Goal: Task Accomplishment & Management: Manage account settings

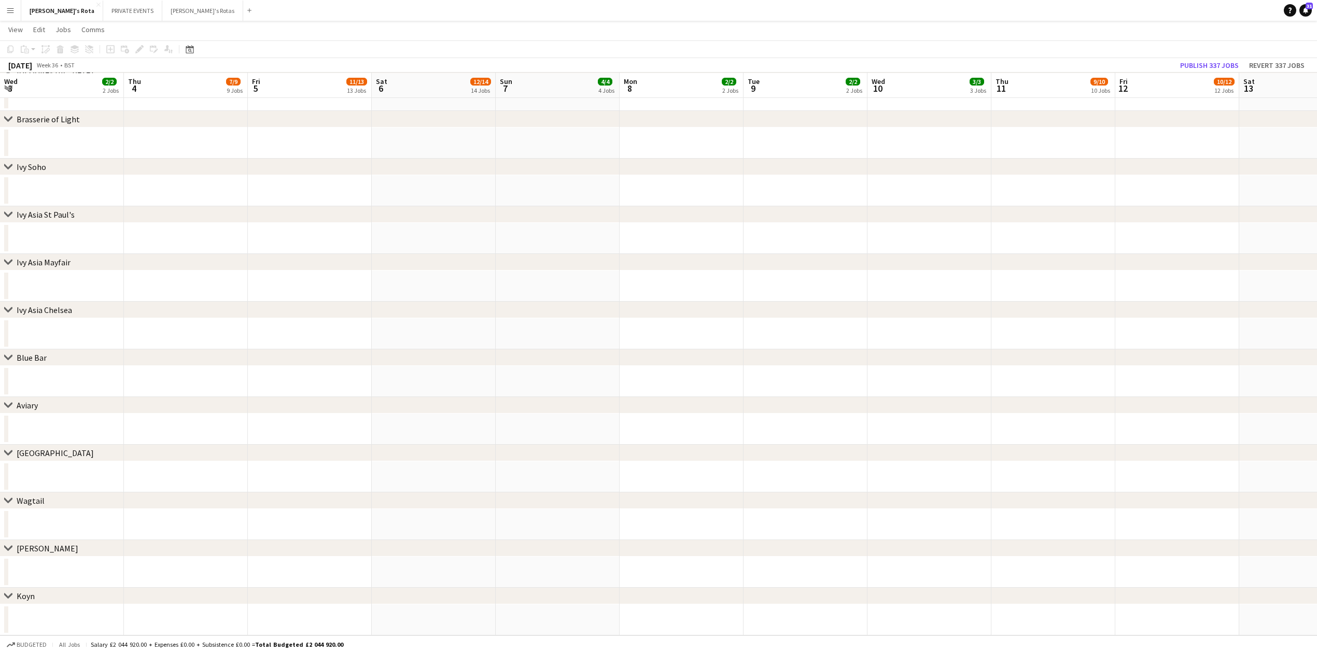
scroll to position [0, 367]
click at [193, 48] on icon "Date picker" at bounding box center [190, 49] width 8 height 8
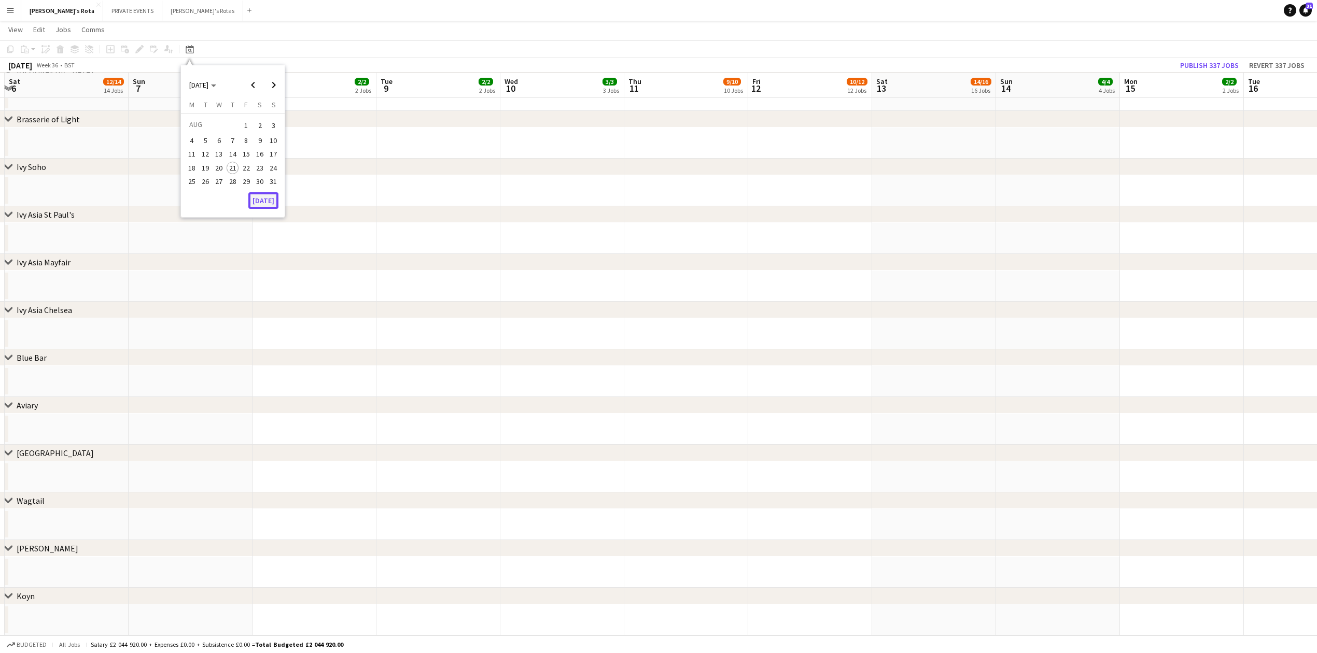
click at [269, 194] on button "[DATE]" at bounding box center [263, 200] width 30 height 17
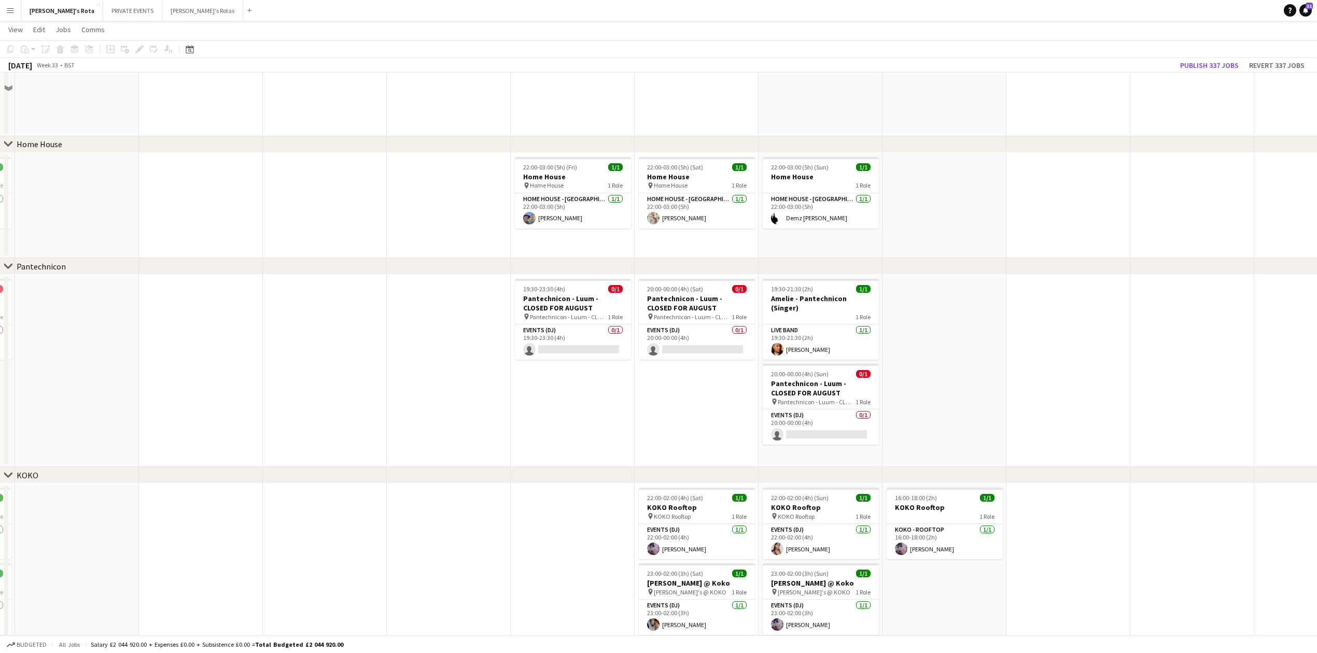
scroll to position [822, 0]
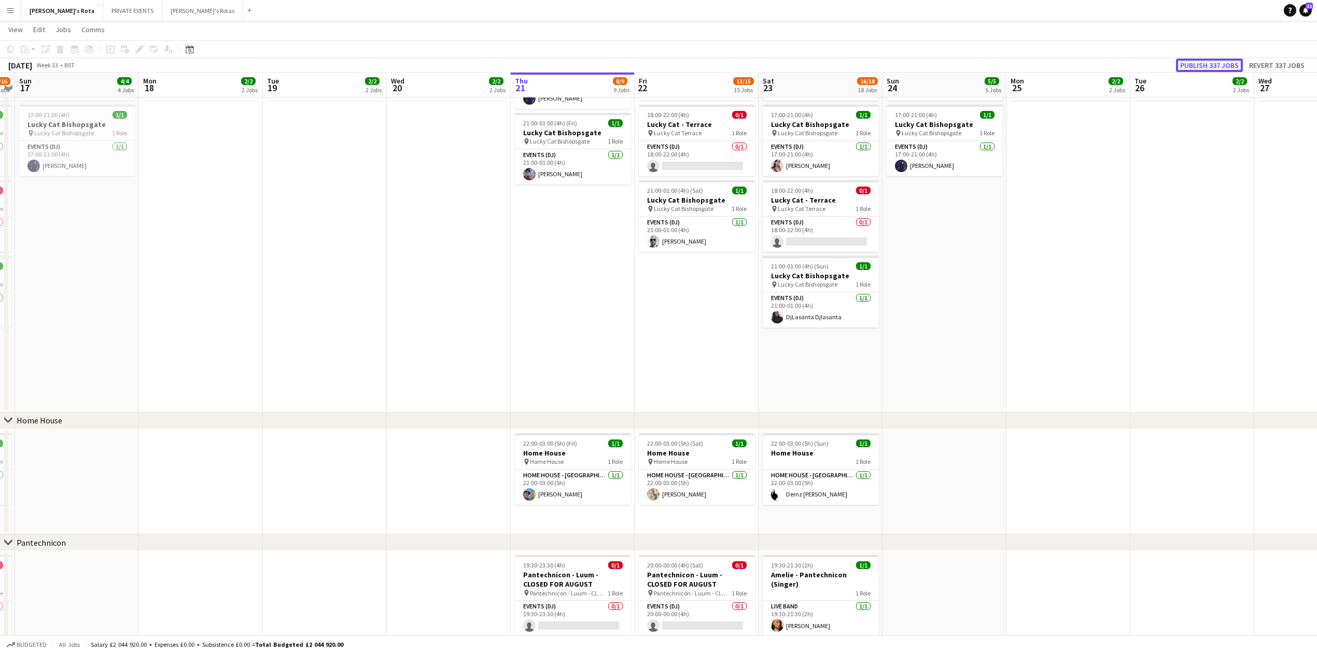
click at [1199, 62] on button "Publish 337 jobs" at bounding box center [1209, 65] width 67 height 13
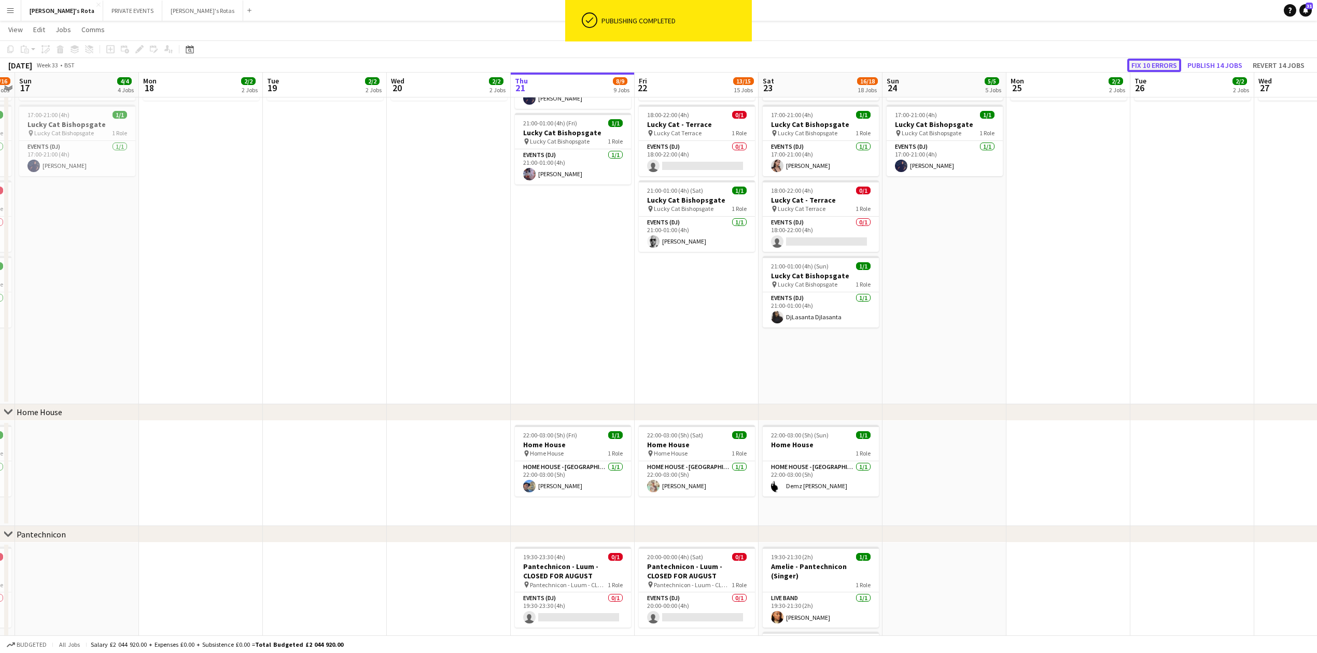
click at [1155, 65] on button "Fix 10 errors" at bounding box center [1154, 65] width 54 height 13
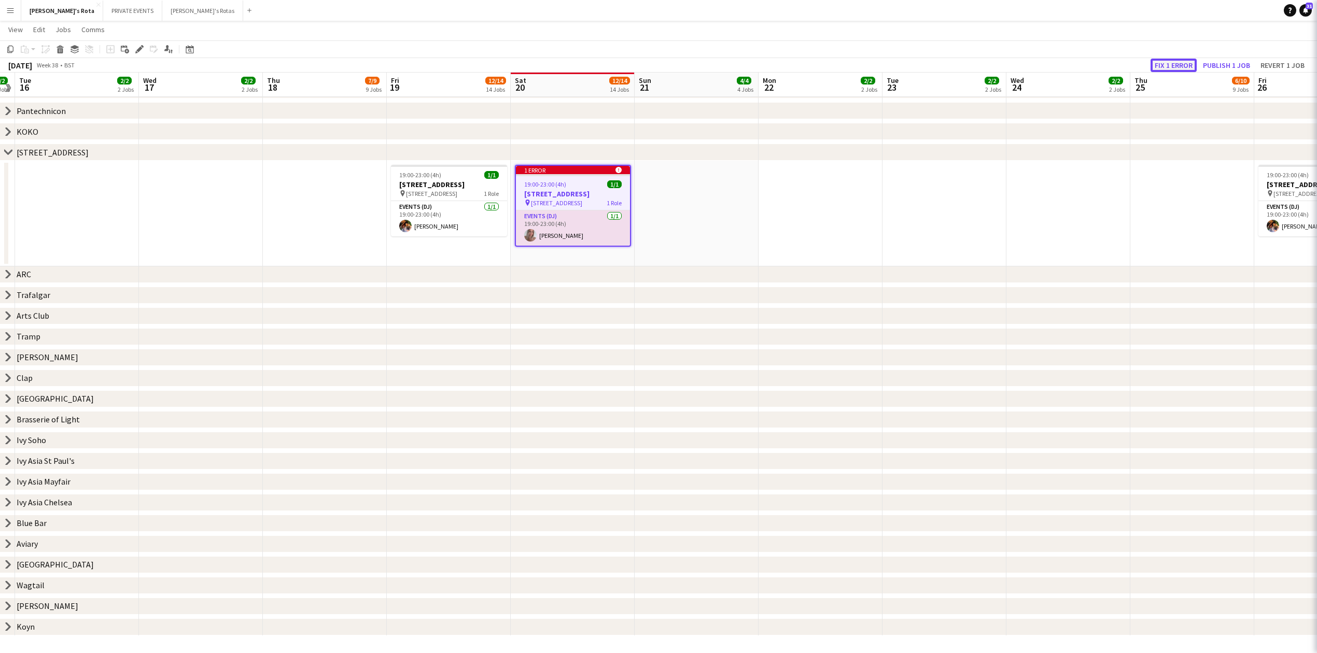
scroll to position [148, 0]
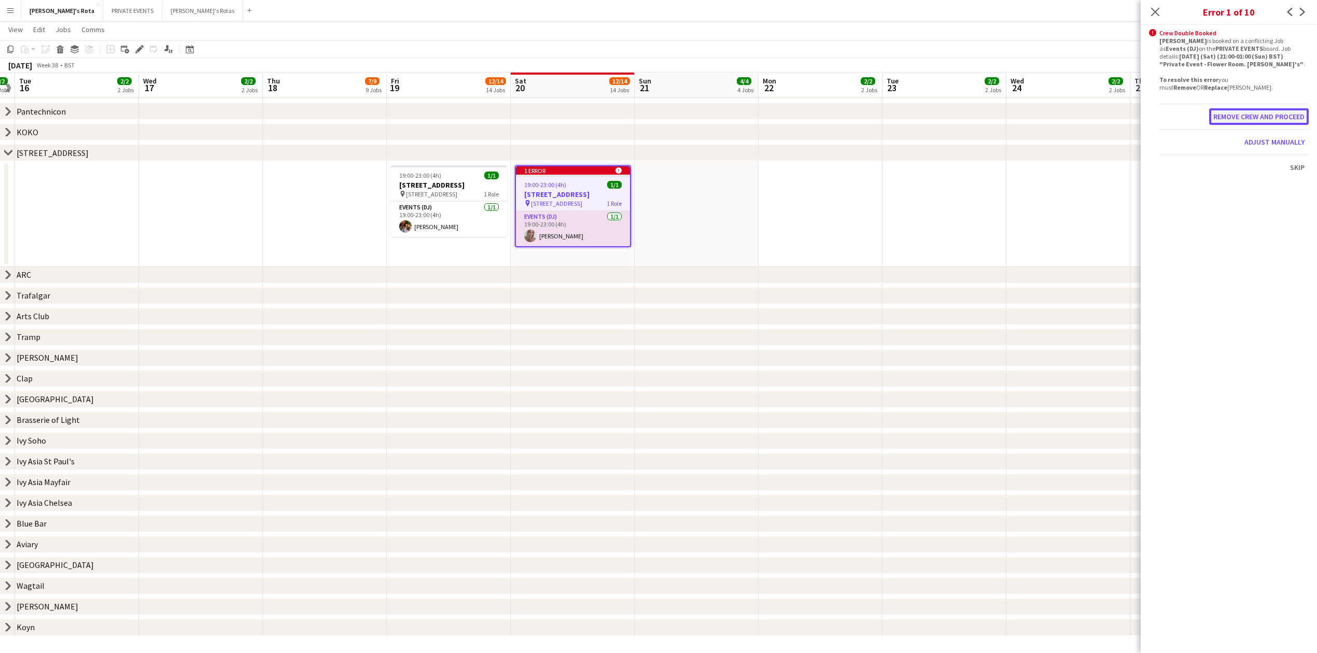
click at [1282, 119] on button "Remove crew and proceed" at bounding box center [1259, 116] width 100 height 17
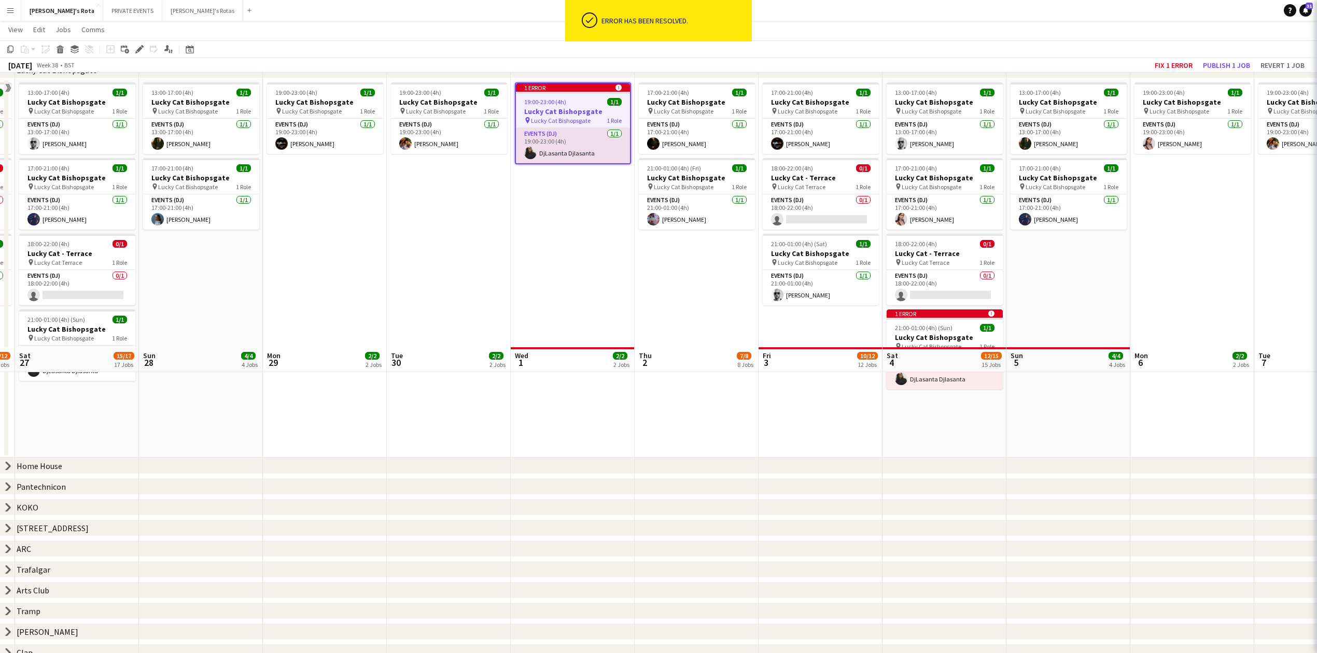
scroll to position [422, 0]
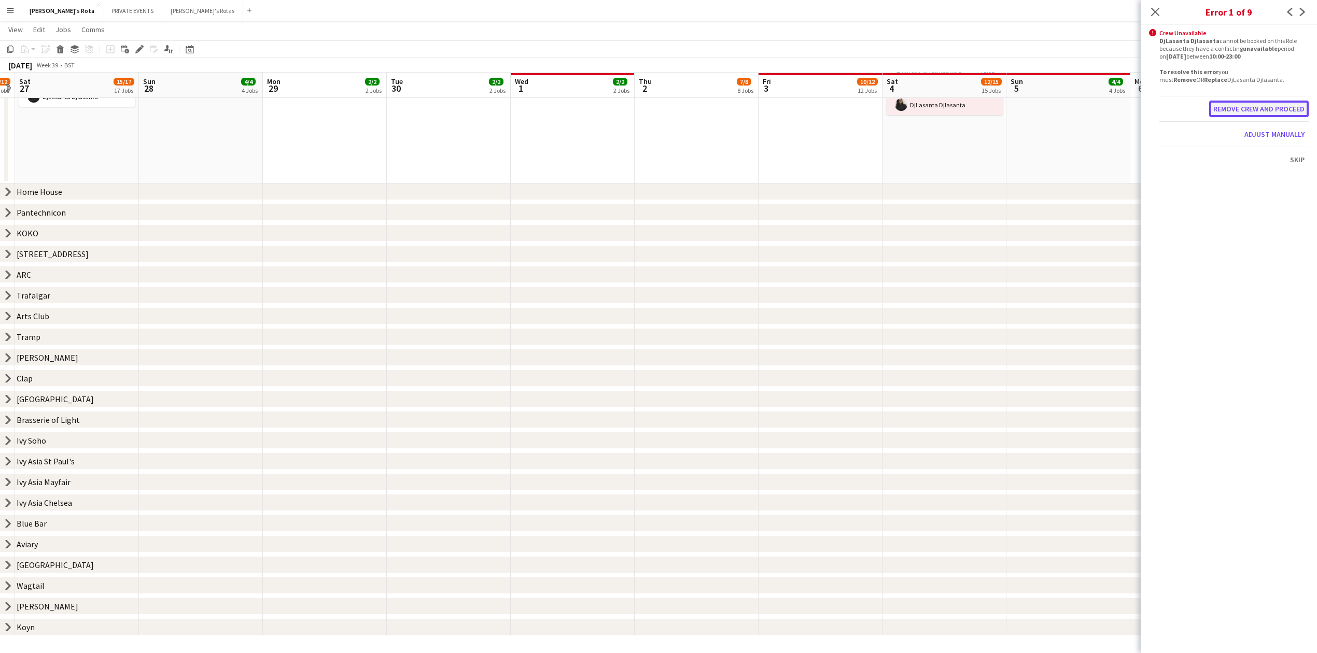
click at [1235, 111] on button "Remove crew and proceed" at bounding box center [1259, 109] width 100 height 17
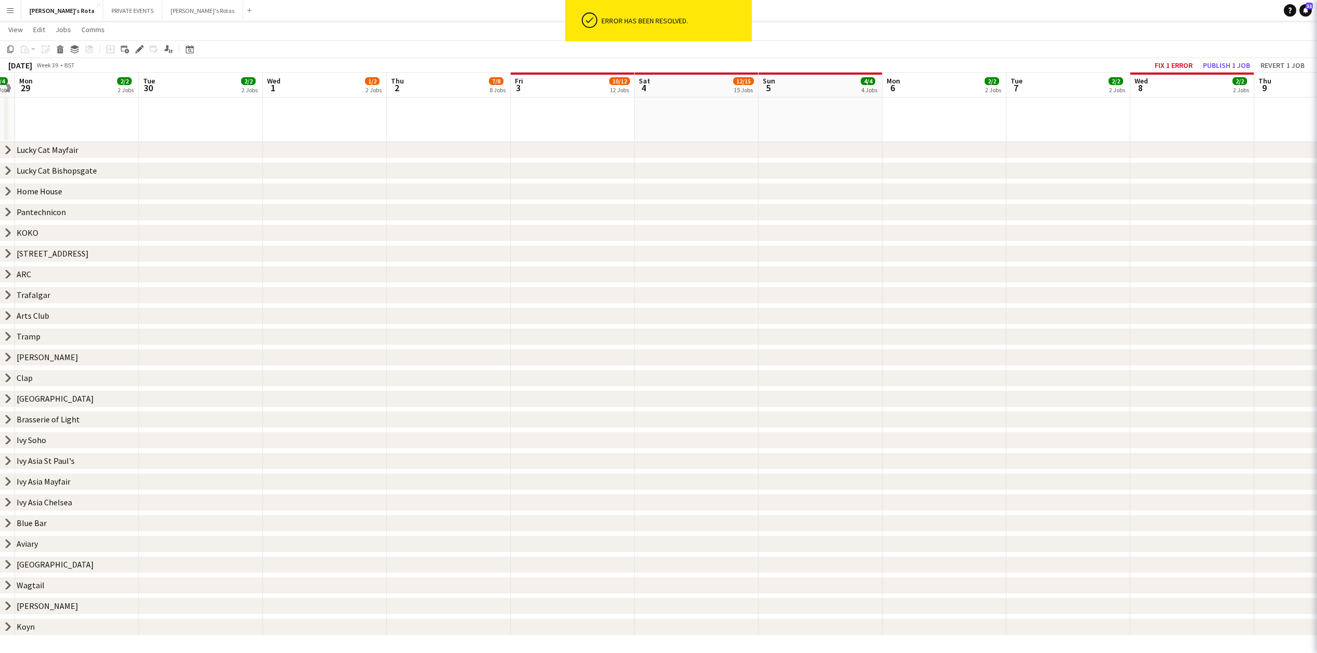
scroll to position [302, 0]
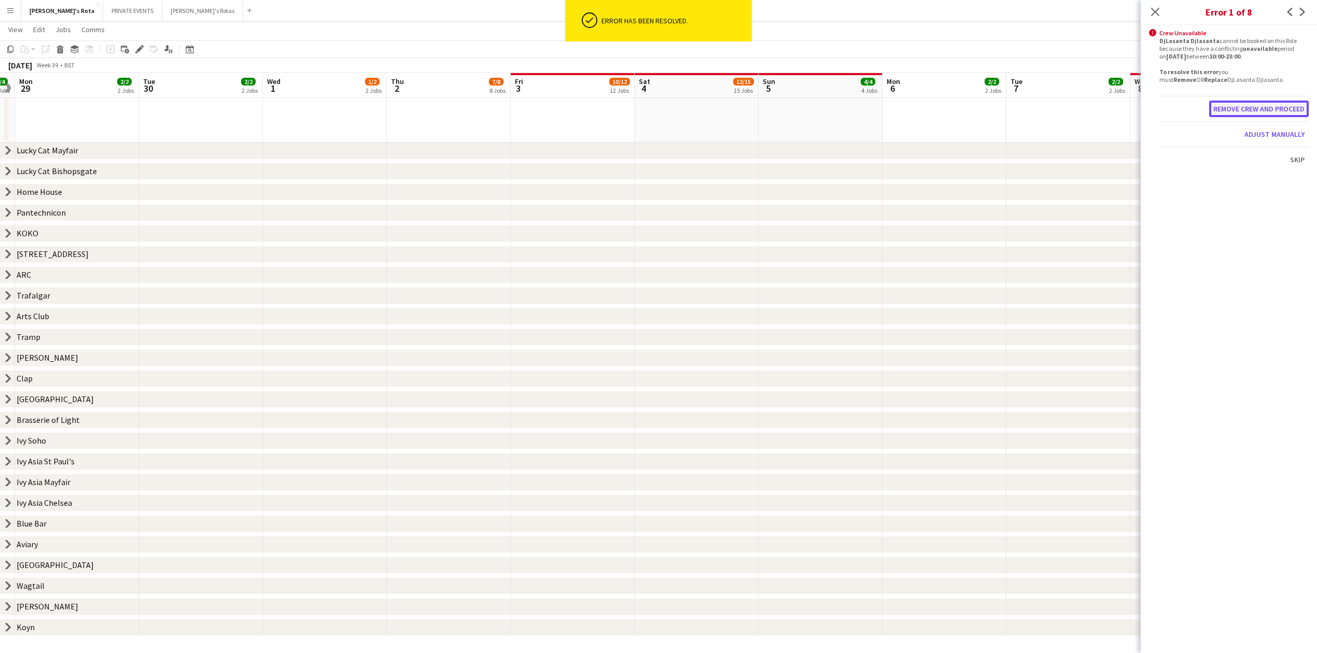
click at [1235, 111] on button "Remove crew and proceed" at bounding box center [1259, 109] width 100 height 17
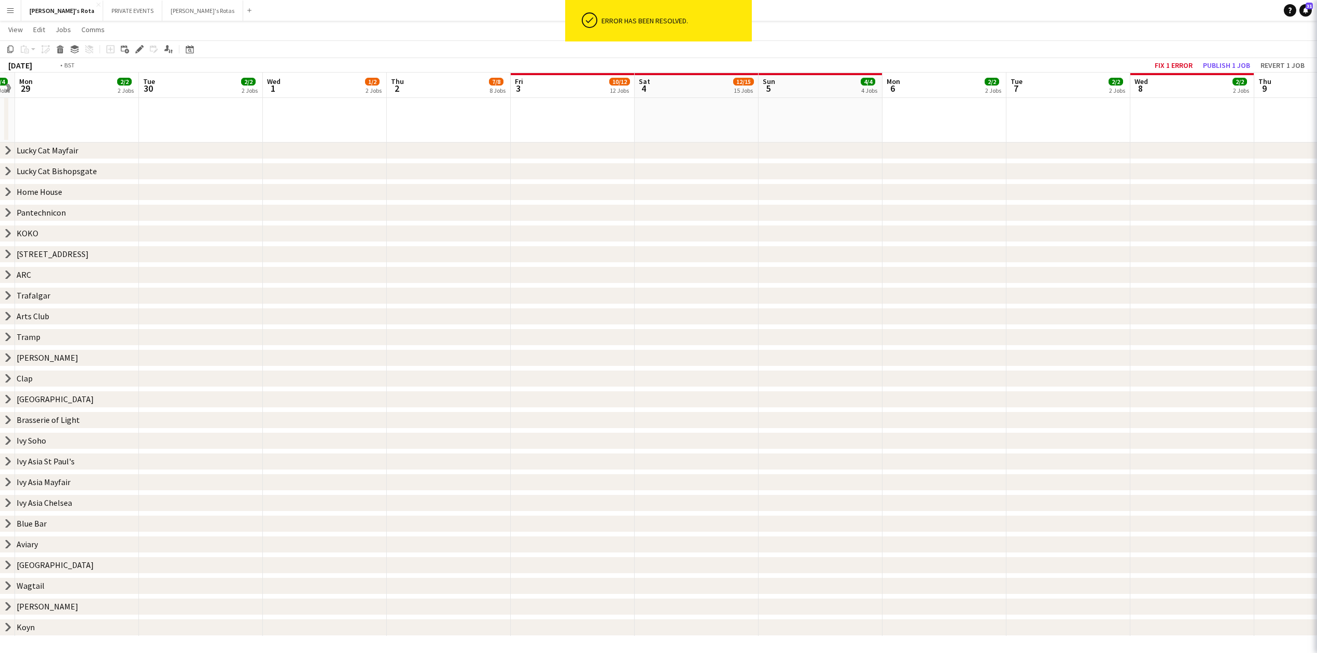
scroll to position [422, 0]
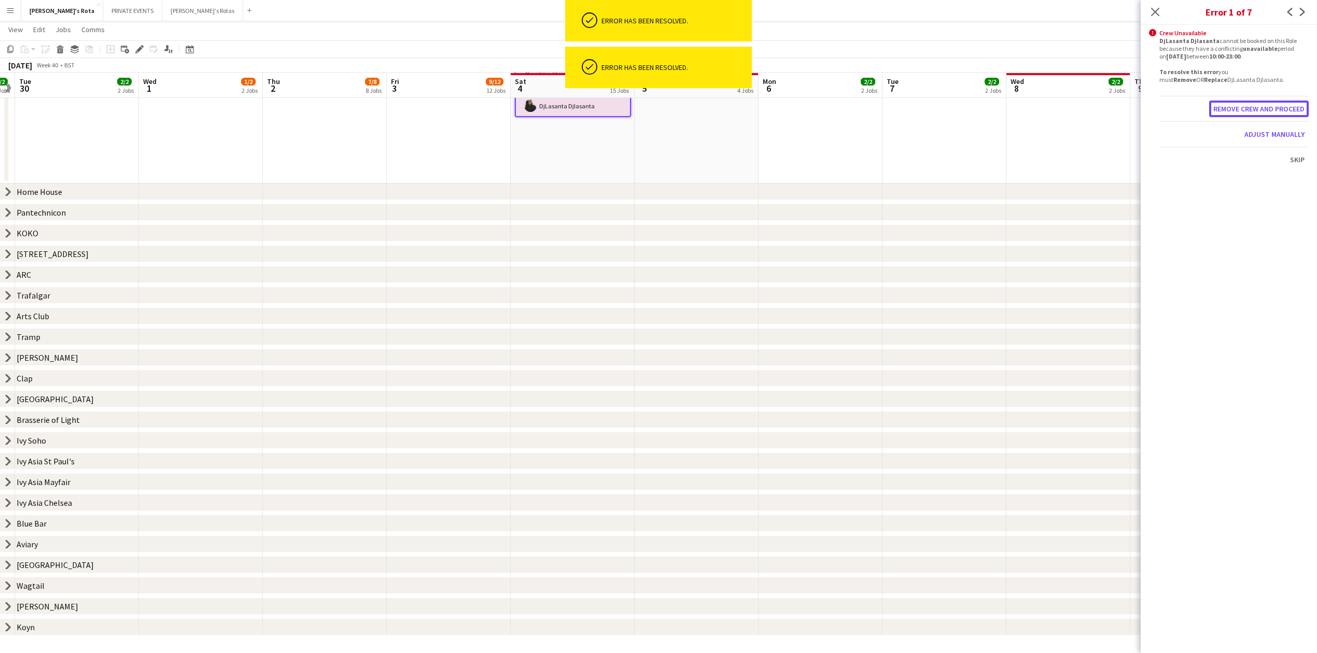
click at [1235, 111] on button "Remove crew and proceed" at bounding box center [1259, 109] width 100 height 17
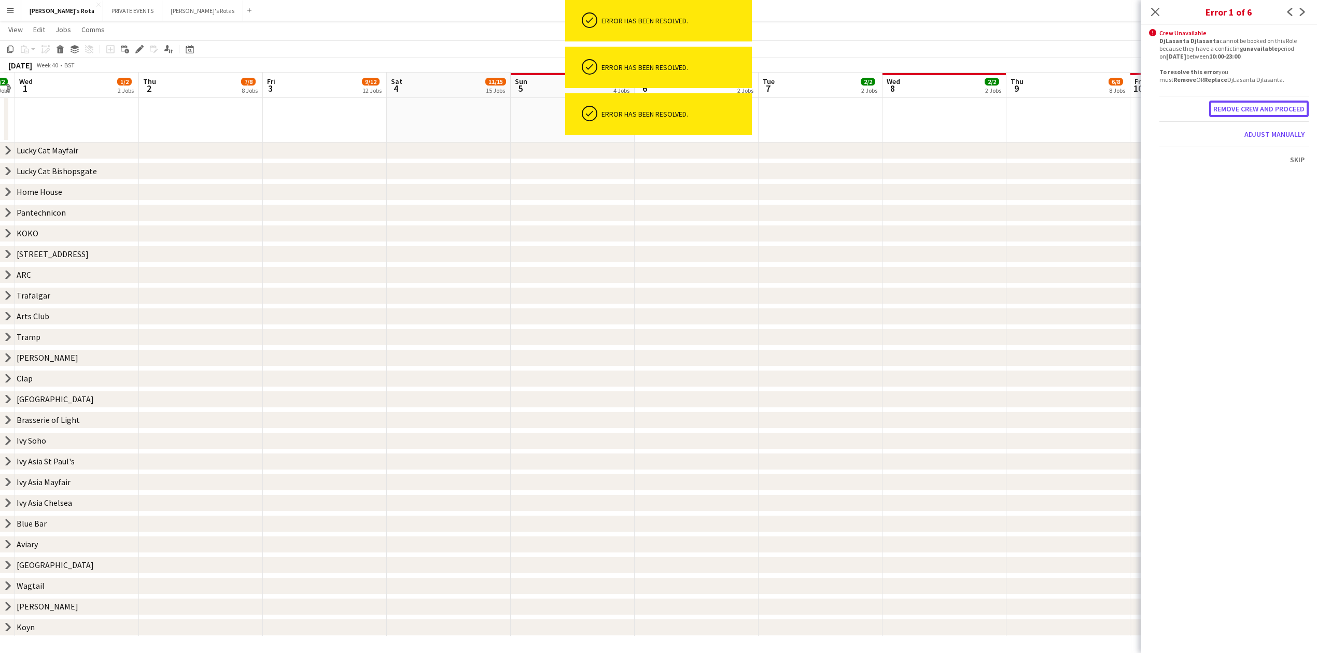
click at [1235, 111] on button "Remove crew and proceed" at bounding box center [1259, 109] width 100 height 17
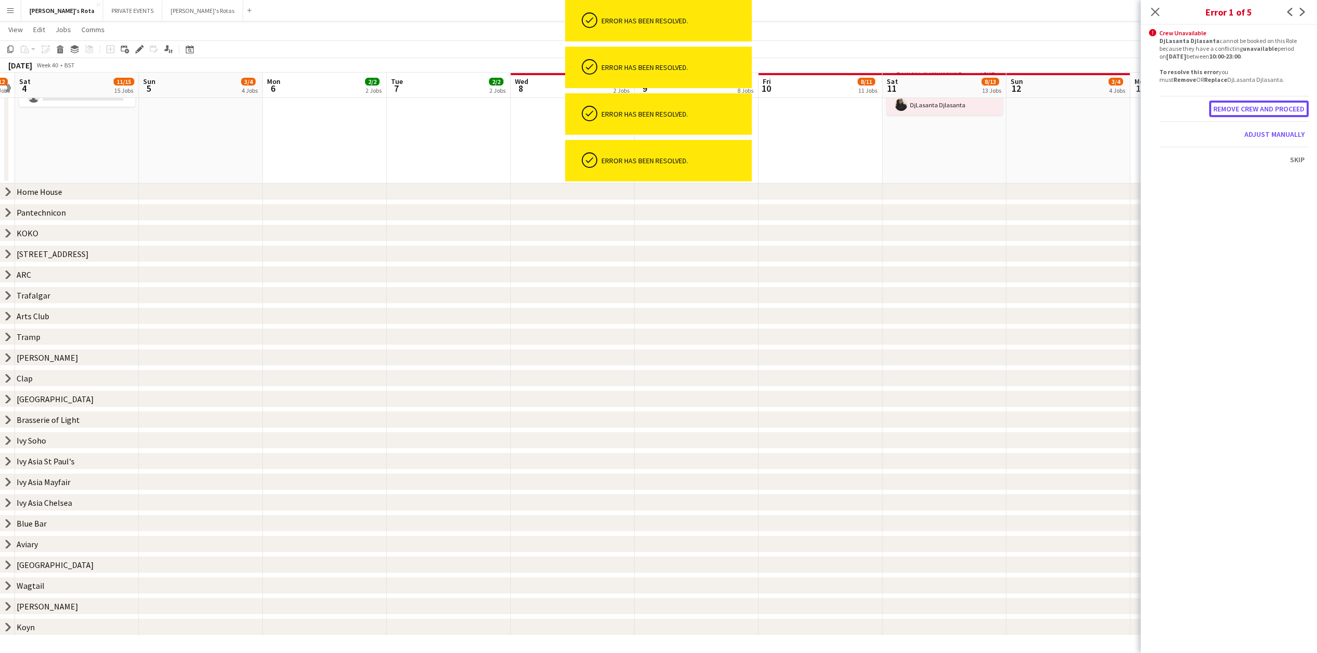
click at [1235, 111] on button "Remove crew and proceed" at bounding box center [1259, 109] width 100 height 17
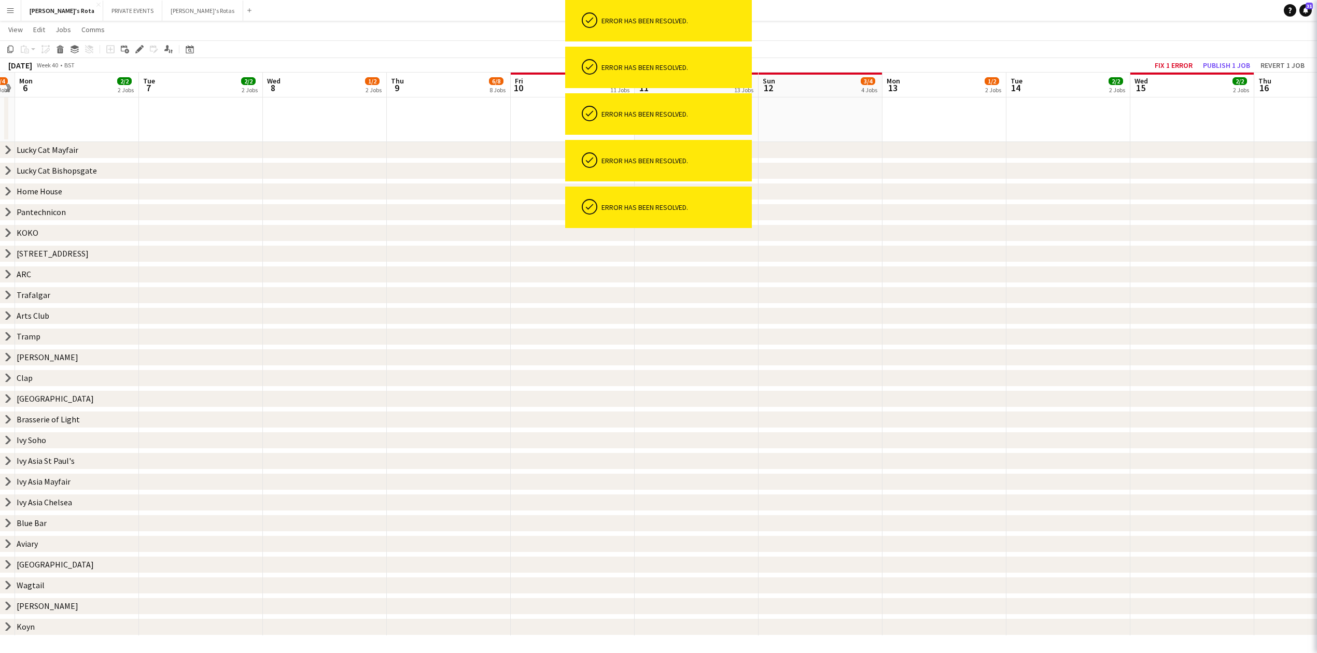
scroll to position [302, 0]
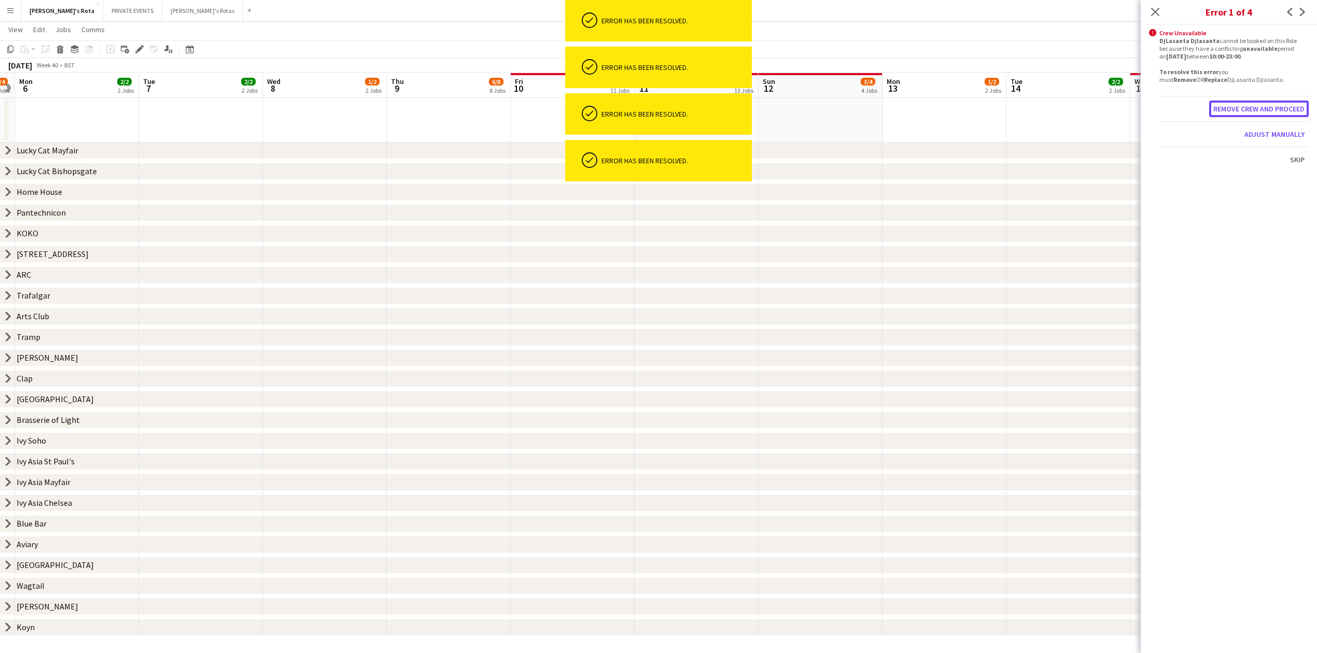
click at [1235, 111] on button "Remove crew and proceed" at bounding box center [1259, 109] width 100 height 17
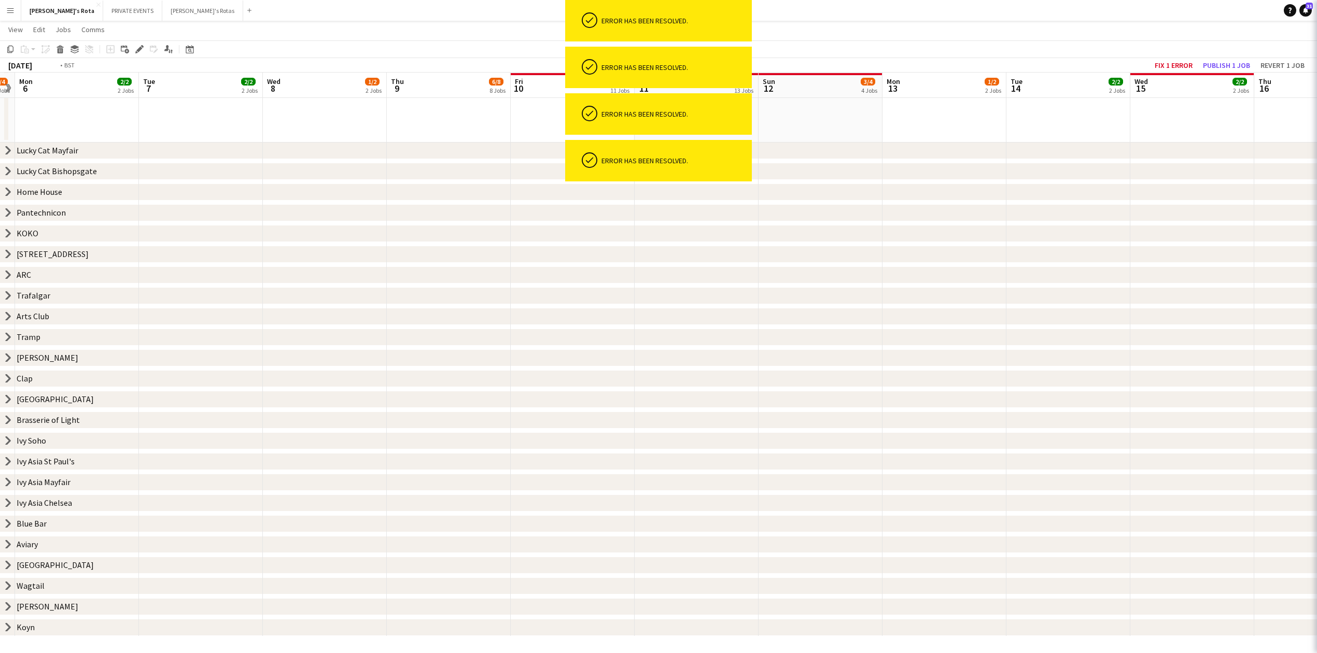
scroll to position [422, 0]
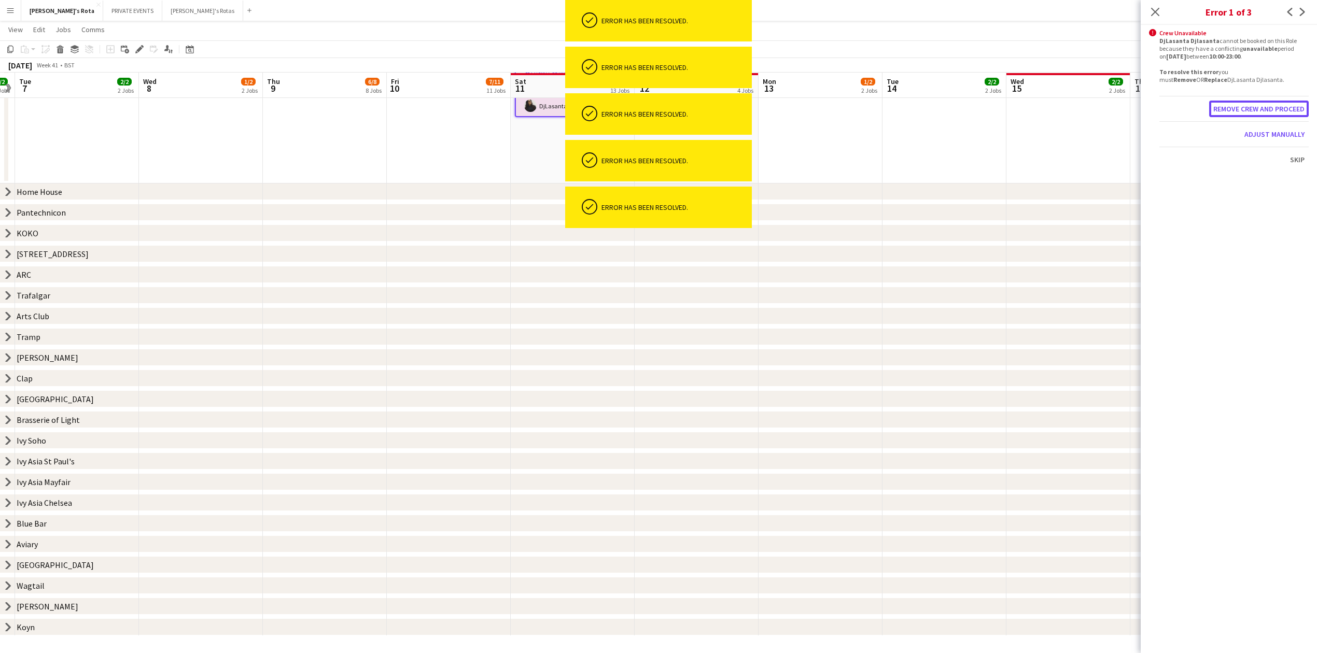
click at [1235, 111] on button "Remove crew and proceed" at bounding box center [1259, 109] width 100 height 17
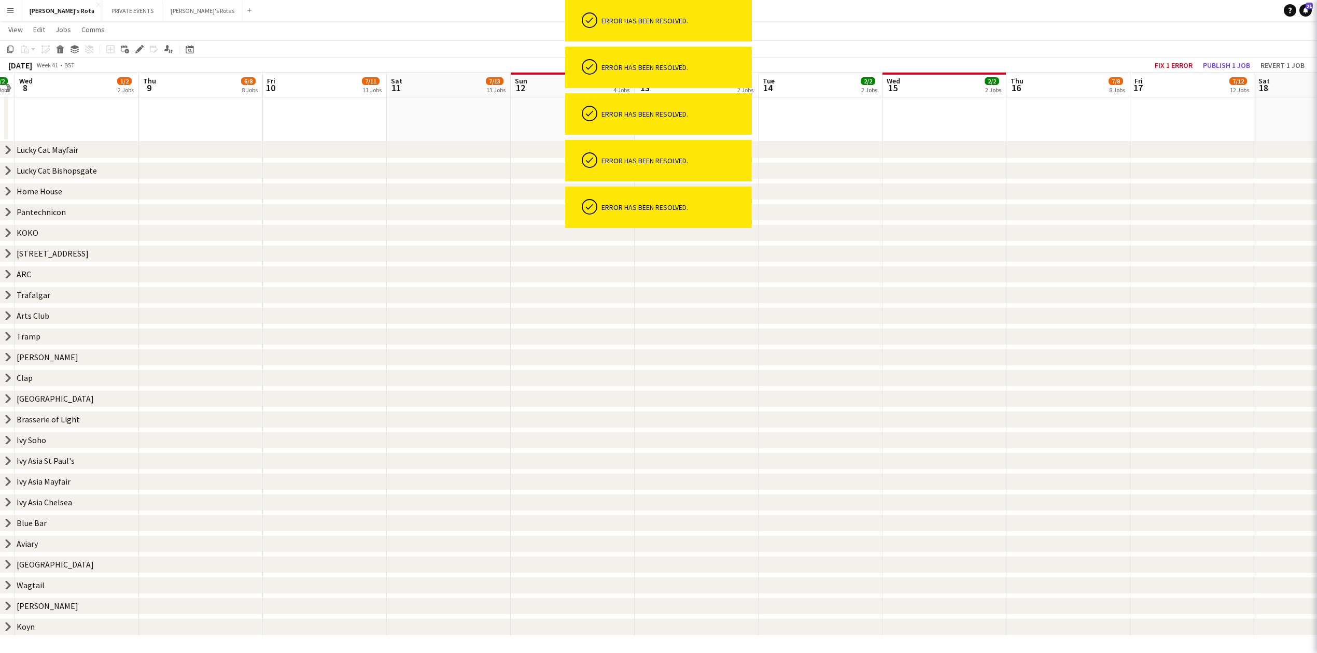
scroll to position [302, 0]
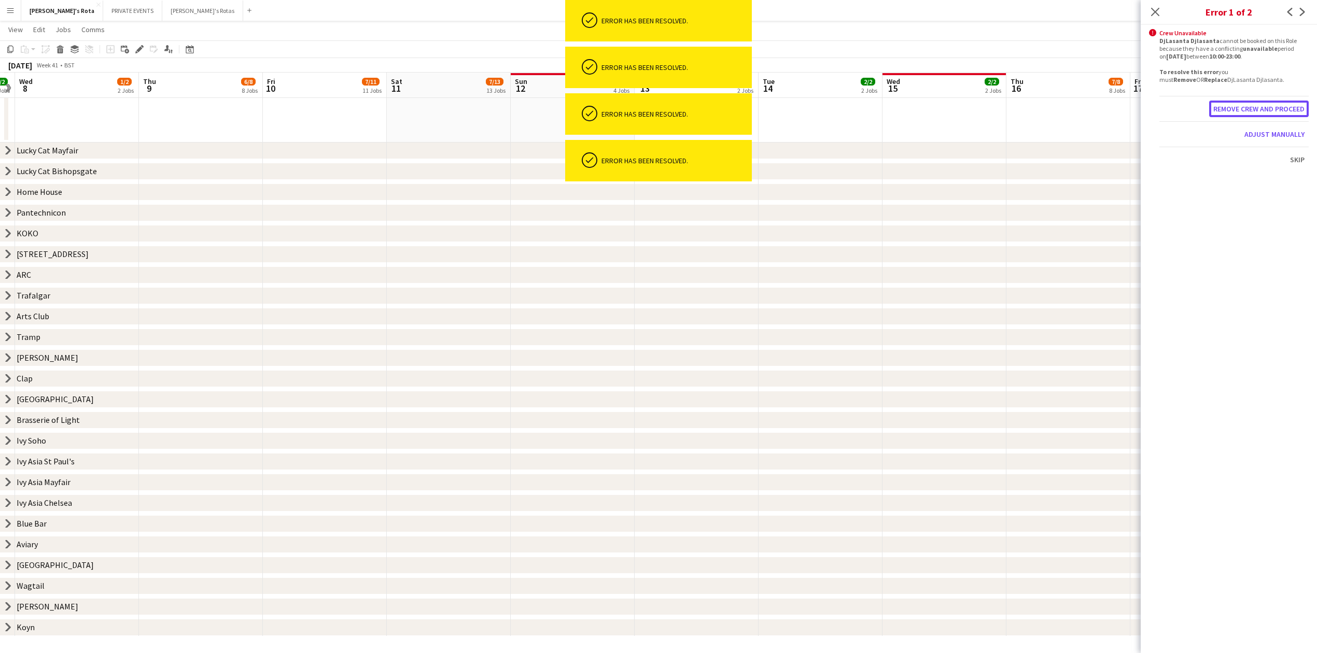
click at [1235, 111] on button "Remove crew and proceed" at bounding box center [1259, 109] width 100 height 17
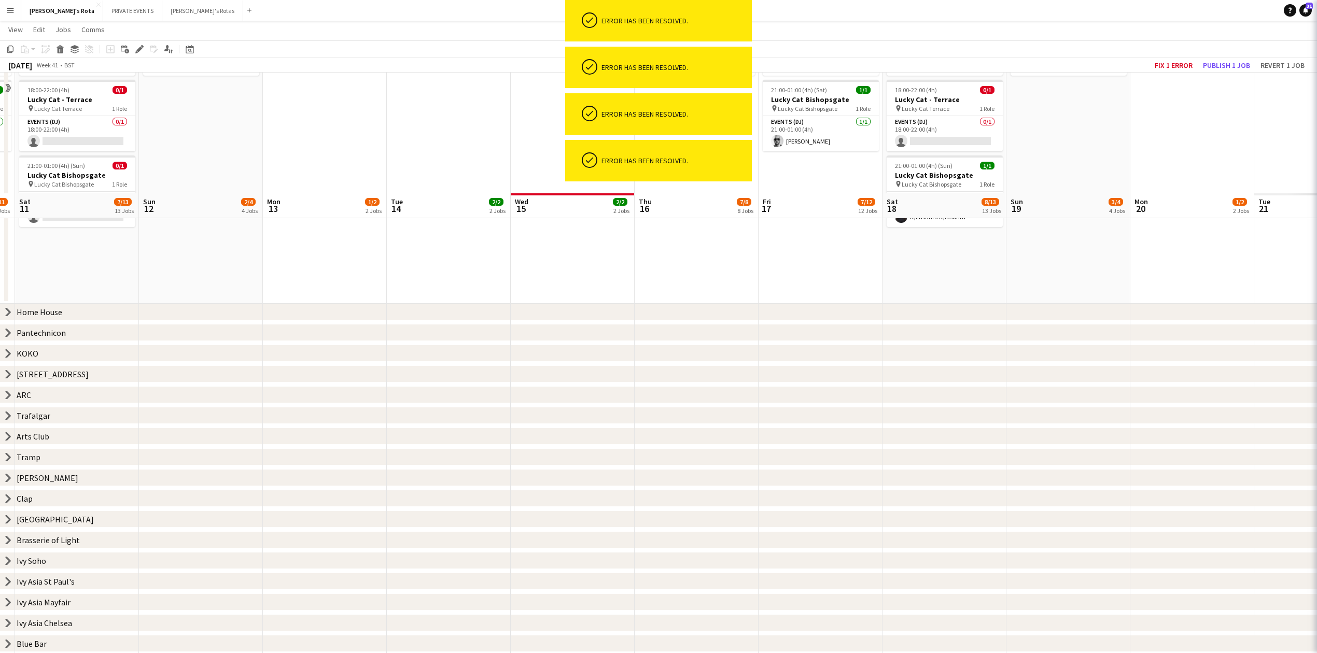
scroll to position [422, 0]
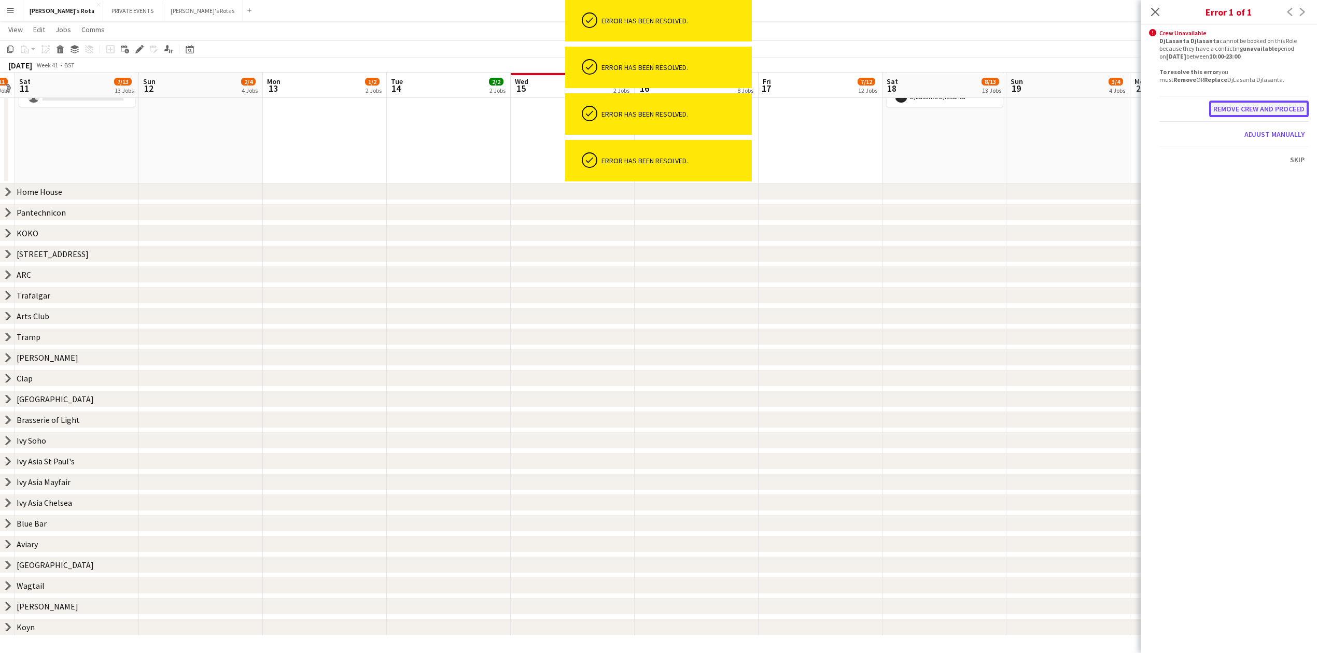
click at [1235, 111] on button "Remove crew and proceed" at bounding box center [1259, 109] width 100 height 17
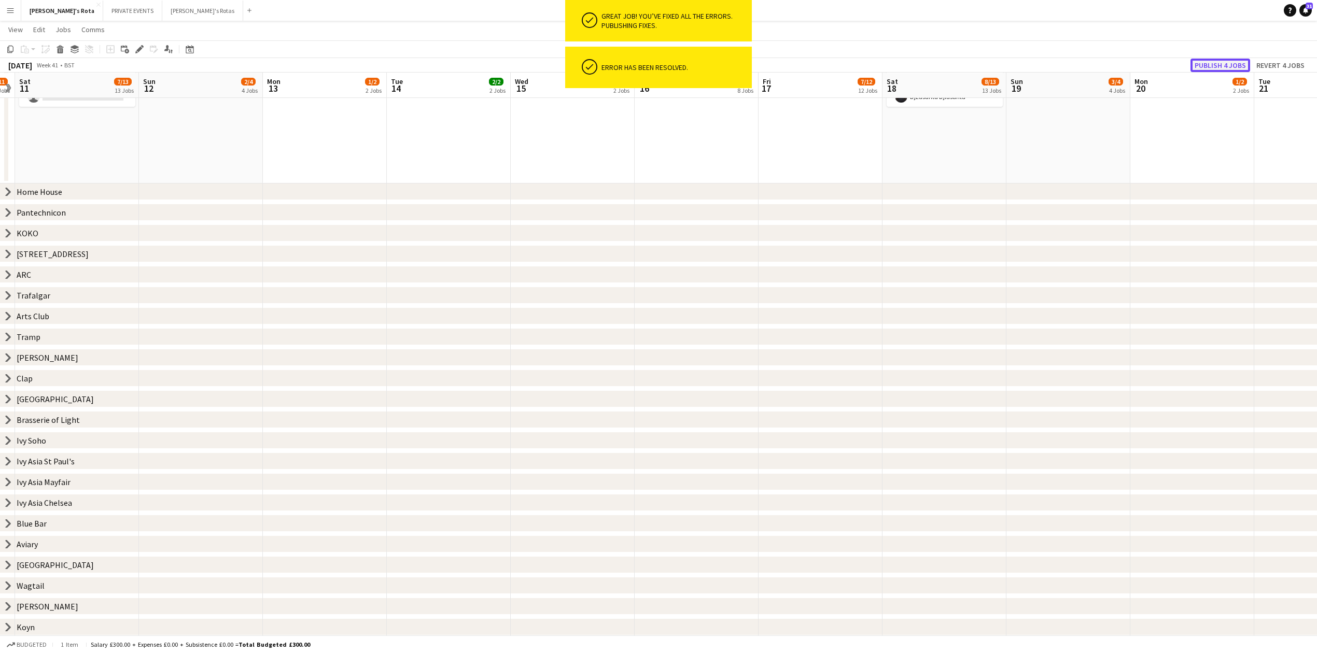
click at [1214, 65] on button "Publish 4 jobs" at bounding box center [1220, 65] width 60 height 13
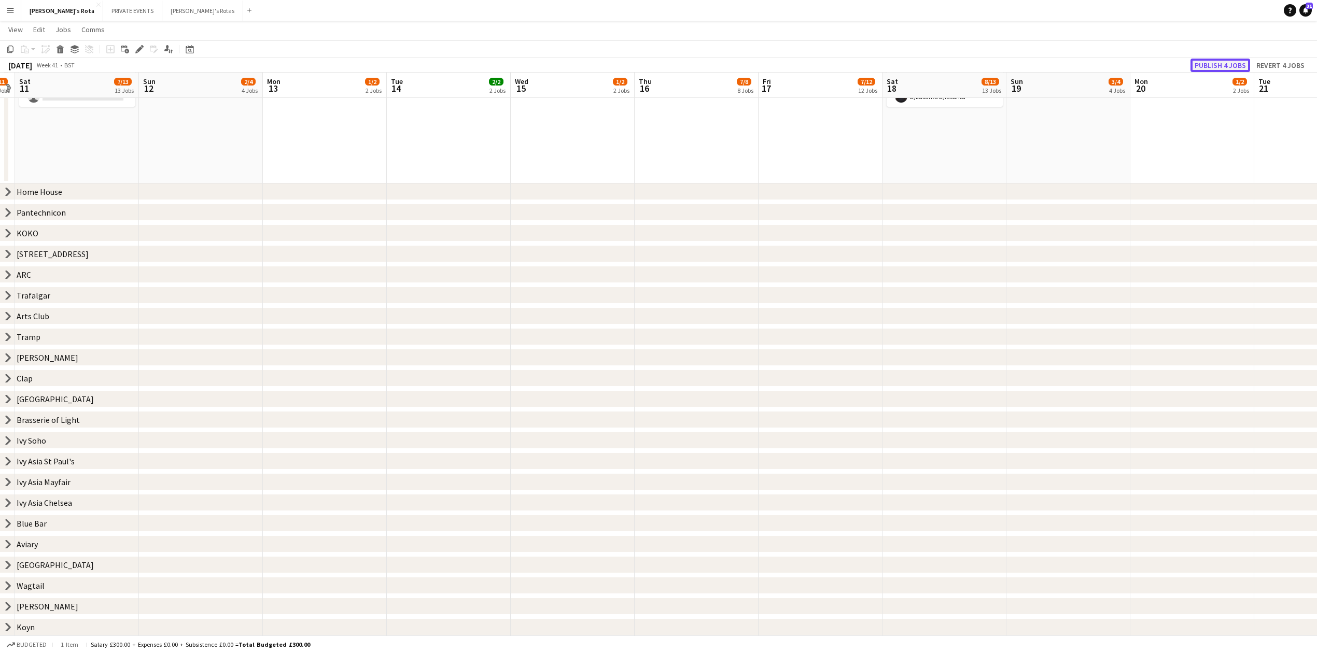
click at [1222, 61] on button "Publish 4 jobs" at bounding box center [1220, 65] width 60 height 13
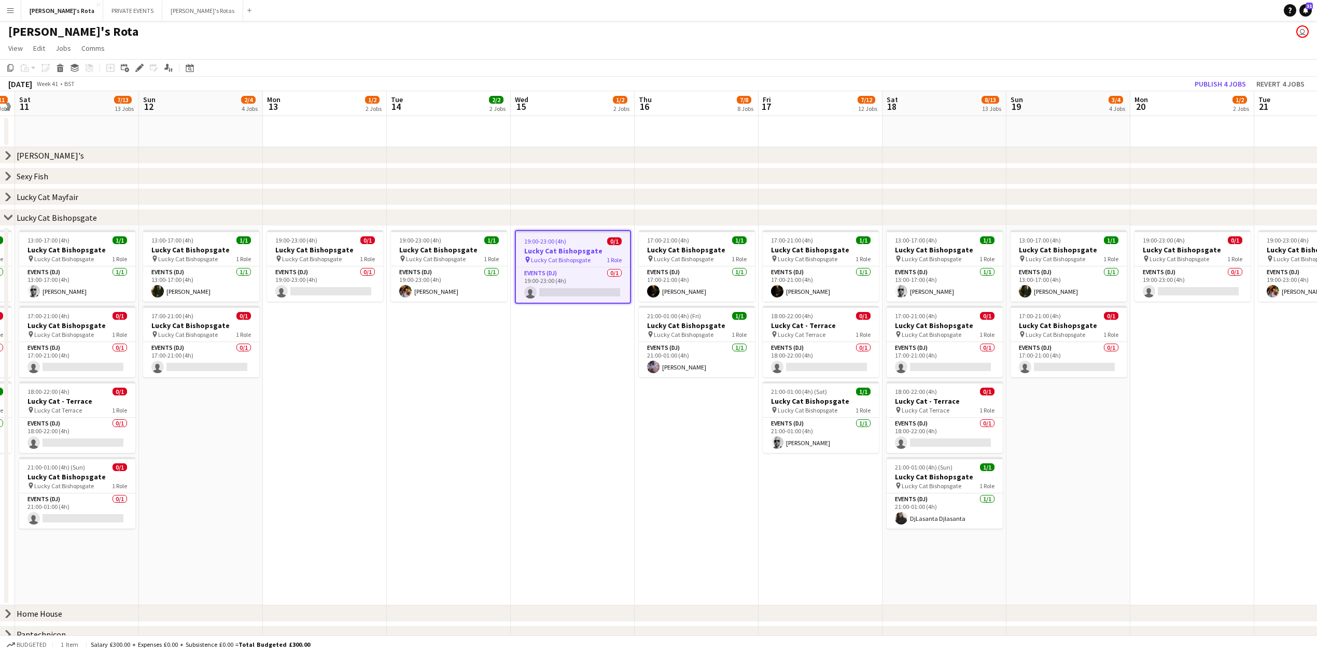
scroll to position [0, 0]
click at [353, 547] on app-date-cell "19:00-23:00 (4h) 0/1 Lucky Cat Bishopsgate pin Lucky Cat Bishopsgate 1 Role Eve…" at bounding box center [325, 417] width 124 height 380
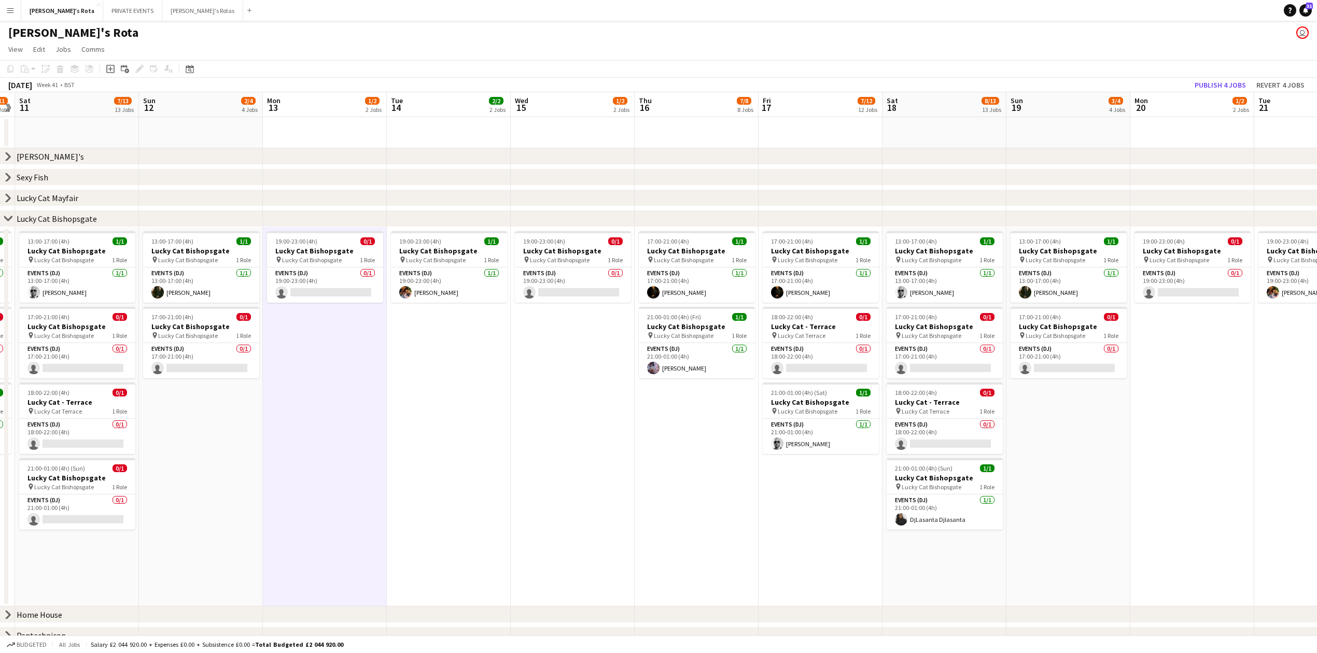
click at [1216, 77] on app-toolbar "Copy Paste Paste Ctrl+V Paste with crew Ctrl+Shift+V Paste linked Job [GEOGRAPH…" at bounding box center [658, 69] width 1317 height 18
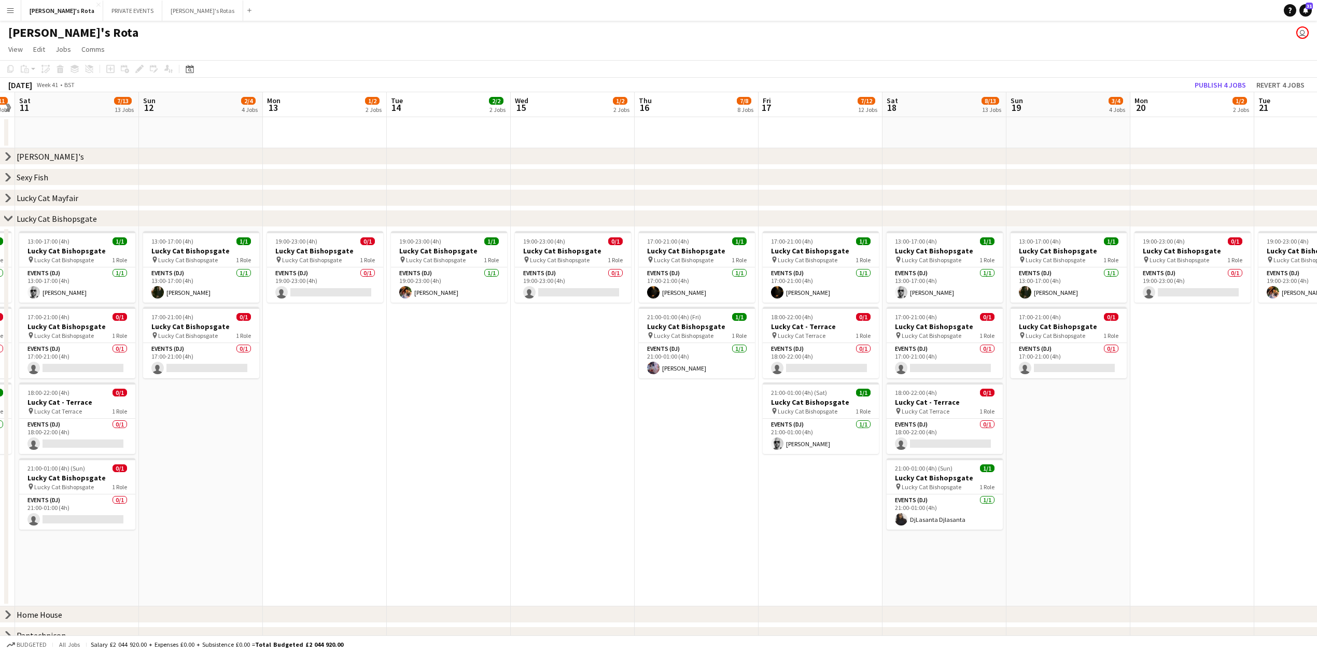
click at [1217, 77] on app-toolbar "Copy Paste Paste Ctrl+V Paste with crew Ctrl+Shift+V Paste linked Job [GEOGRAPH…" at bounding box center [658, 69] width 1317 height 18
click at [1203, 85] on button "Publish 4 jobs" at bounding box center [1220, 84] width 60 height 13
click at [192, 68] on icon "Date picker" at bounding box center [190, 69] width 8 height 8
click at [263, 217] on button "[DATE]" at bounding box center [263, 220] width 30 height 17
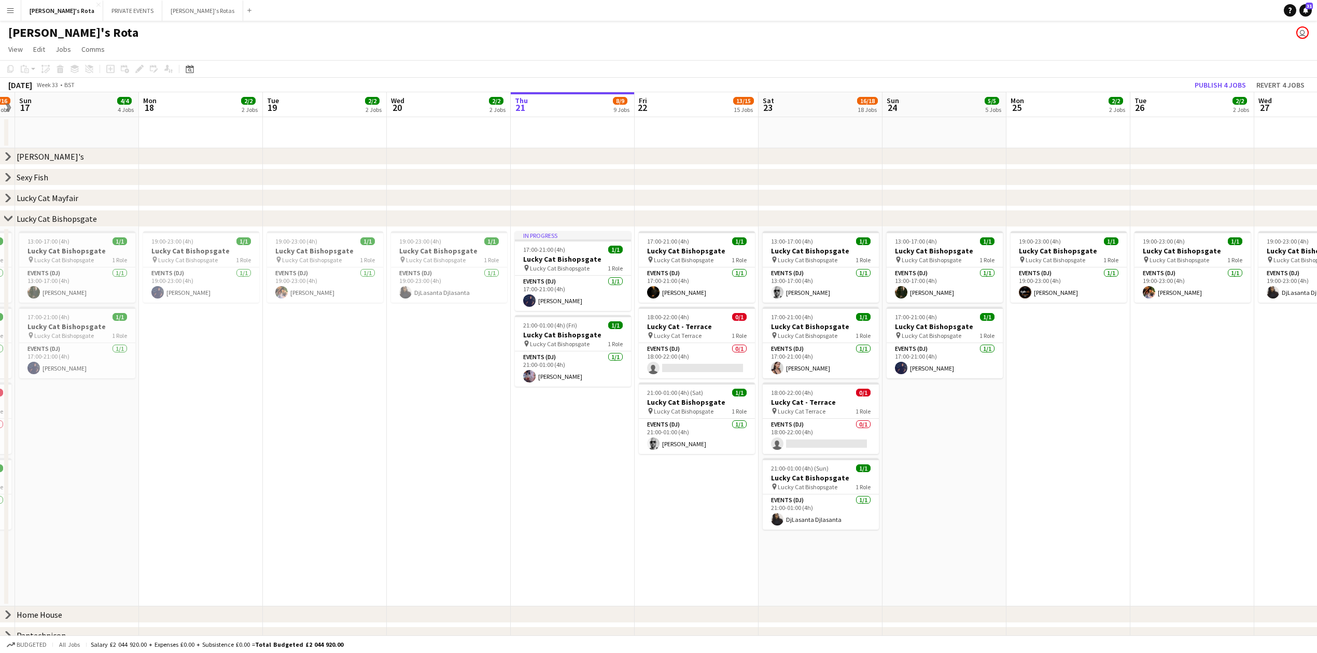
click at [243, 400] on app-date-cell "19:00-23:00 (4h) 1/1 Lucky Cat Bishopsgate pin Lucky Cat Bishopsgate 1 Role Eve…" at bounding box center [201, 417] width 124 height 380
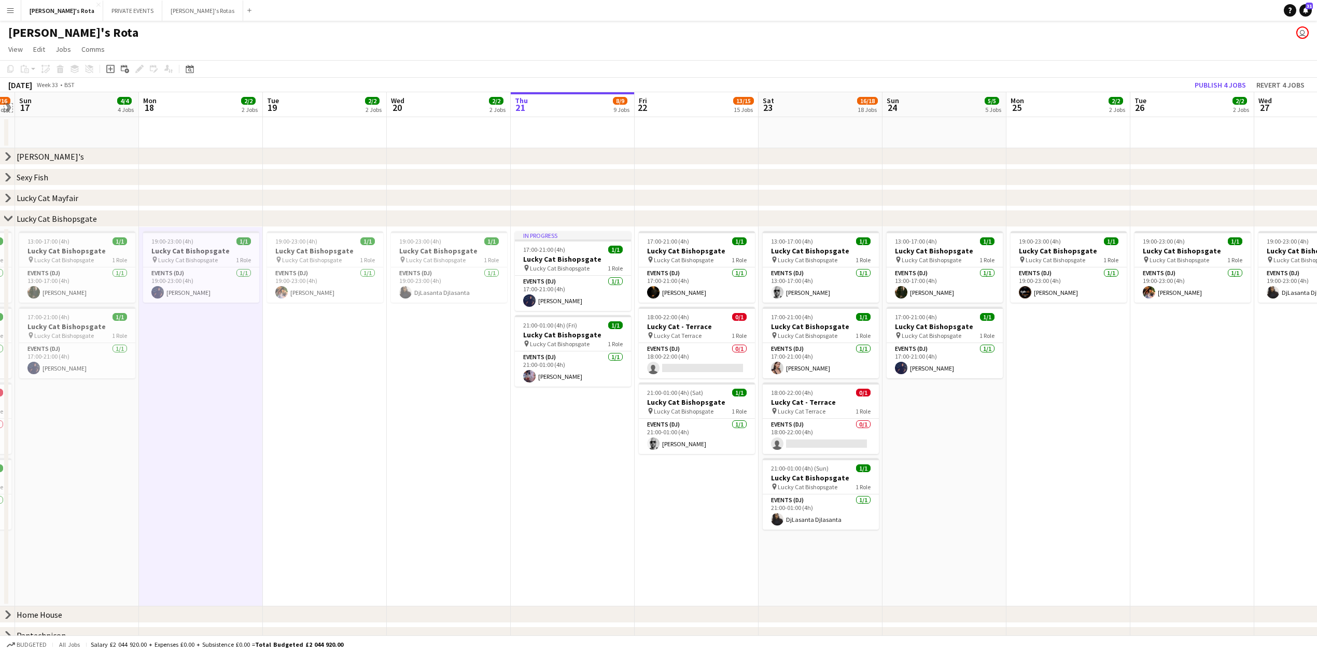
click at [8, 104] on app-icon "Expand/collapse" at bounding box center [8, 108] width 10 height 8
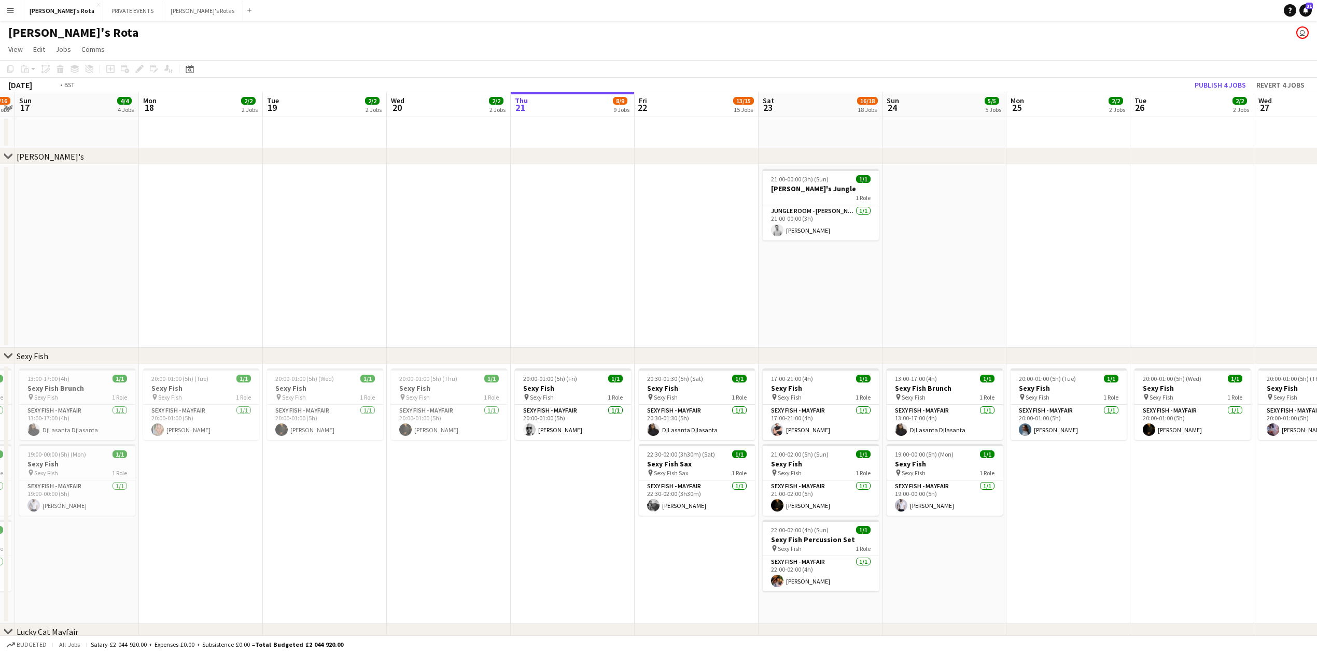
drag, startPoint x: 899, startPoint y: 279, endPoint x: 333, endPoint y: 298, distance: 566.5
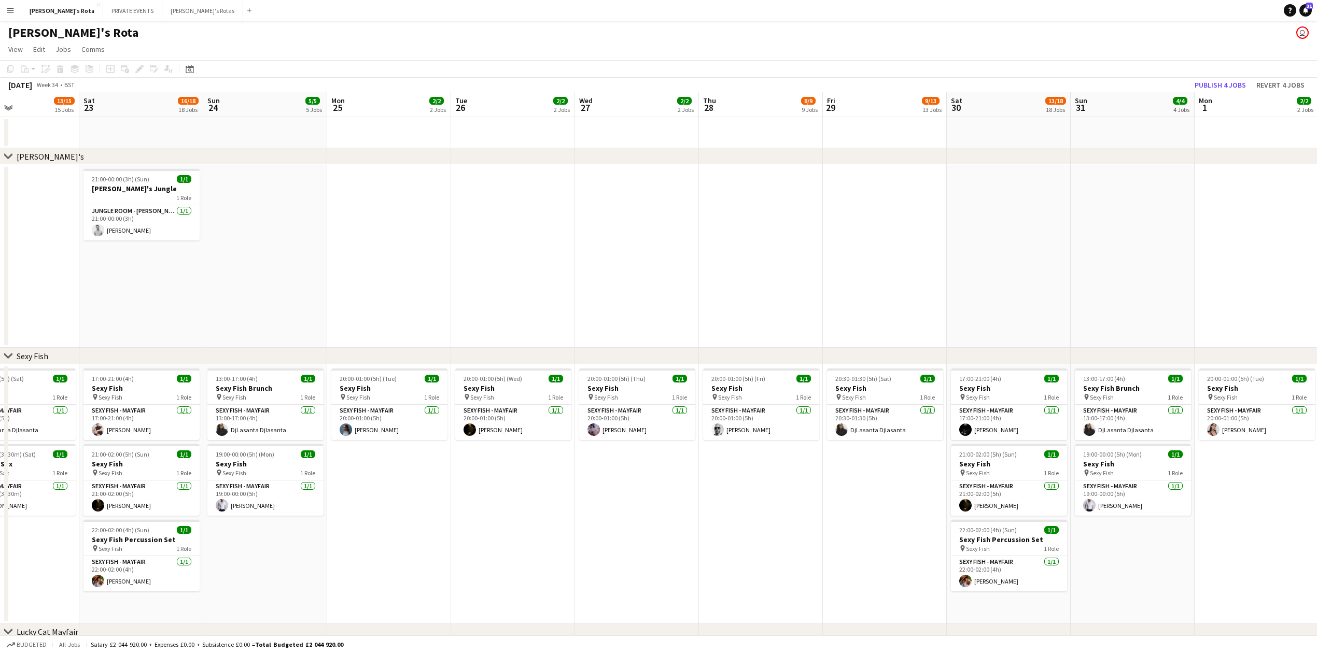
drag, startPoint x: 752, startPoint y: 274, endPoint x: 365, endPoint y: 285, distance: 387.0
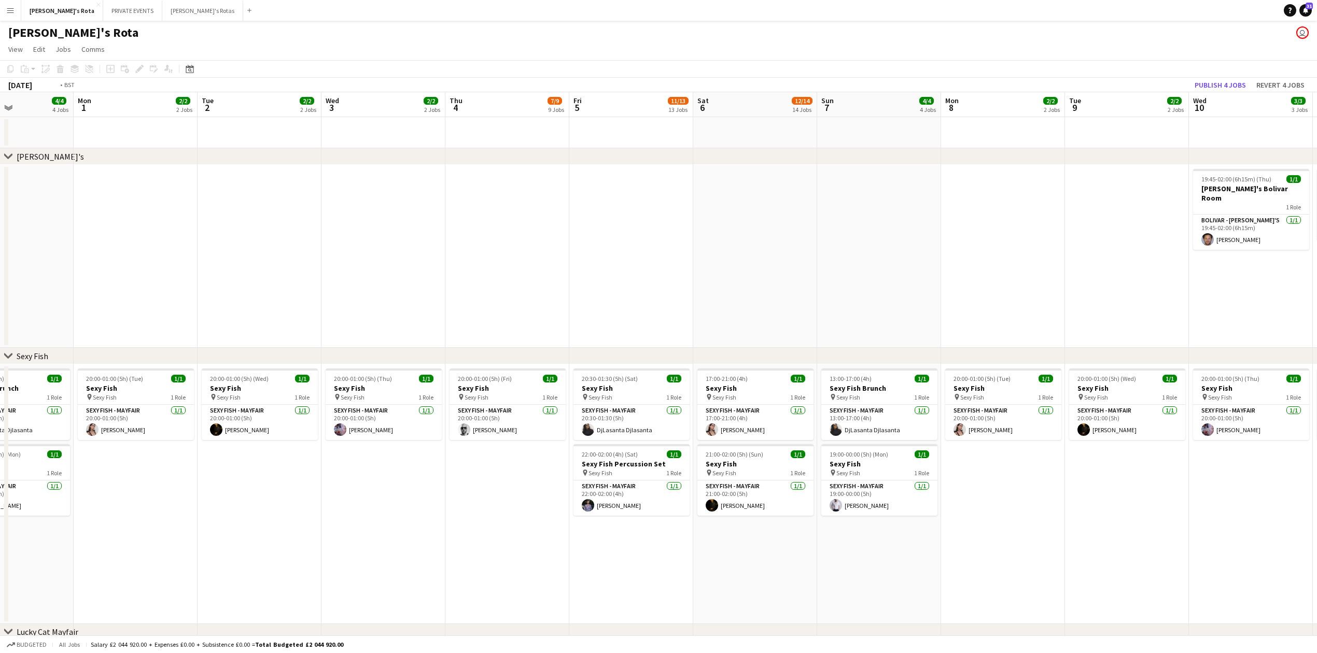
drag, startPoint x: 650, startPoint y: 258, endPoint x: 175, endPoint y: 271, distance: 475.6
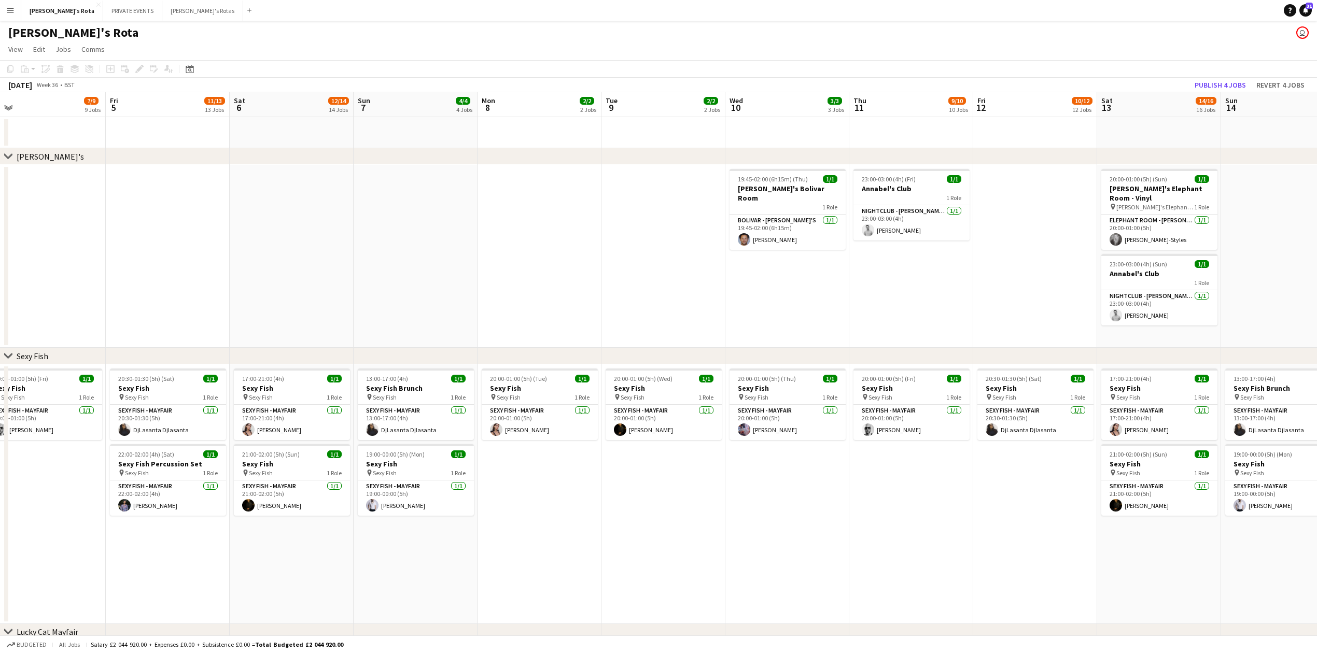
drag, startPoint x: 562, startPoint y: 262, endPoint x: 154, endPoint y: 265, distance: 408.1
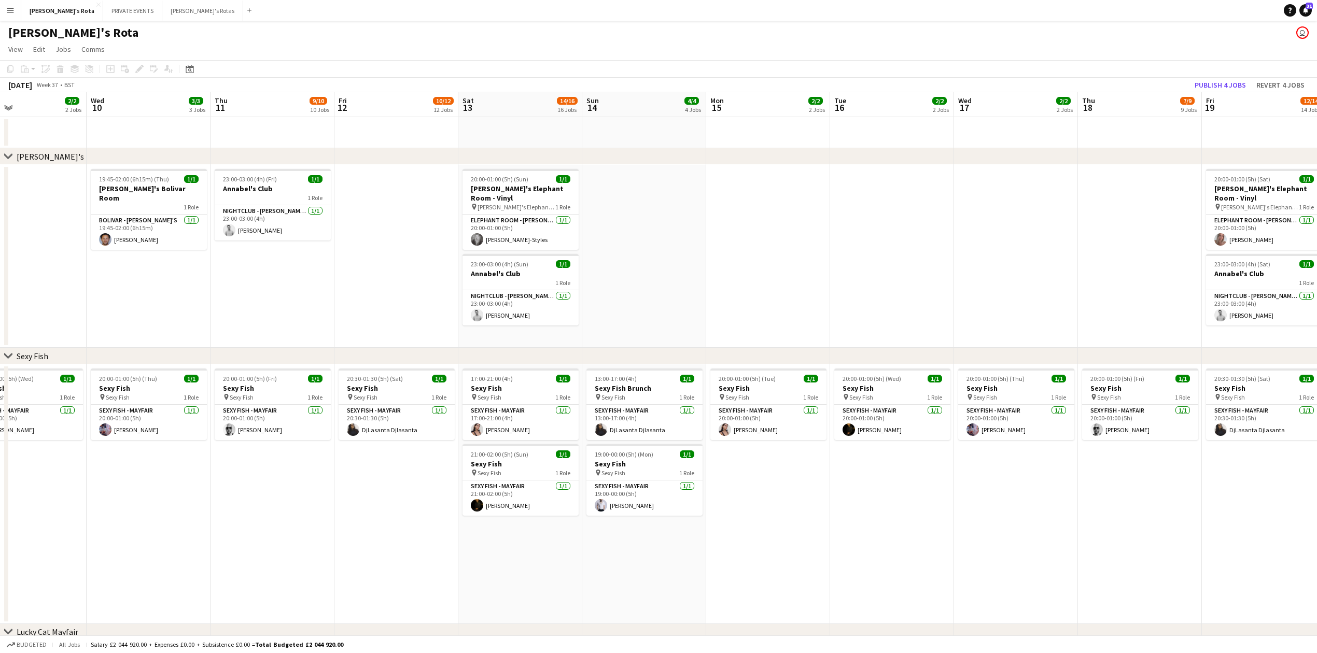
drag, startPoint x: 915, startPoint y: 235, endPoint x: 356, endPoint y: 261, distance: 560.1
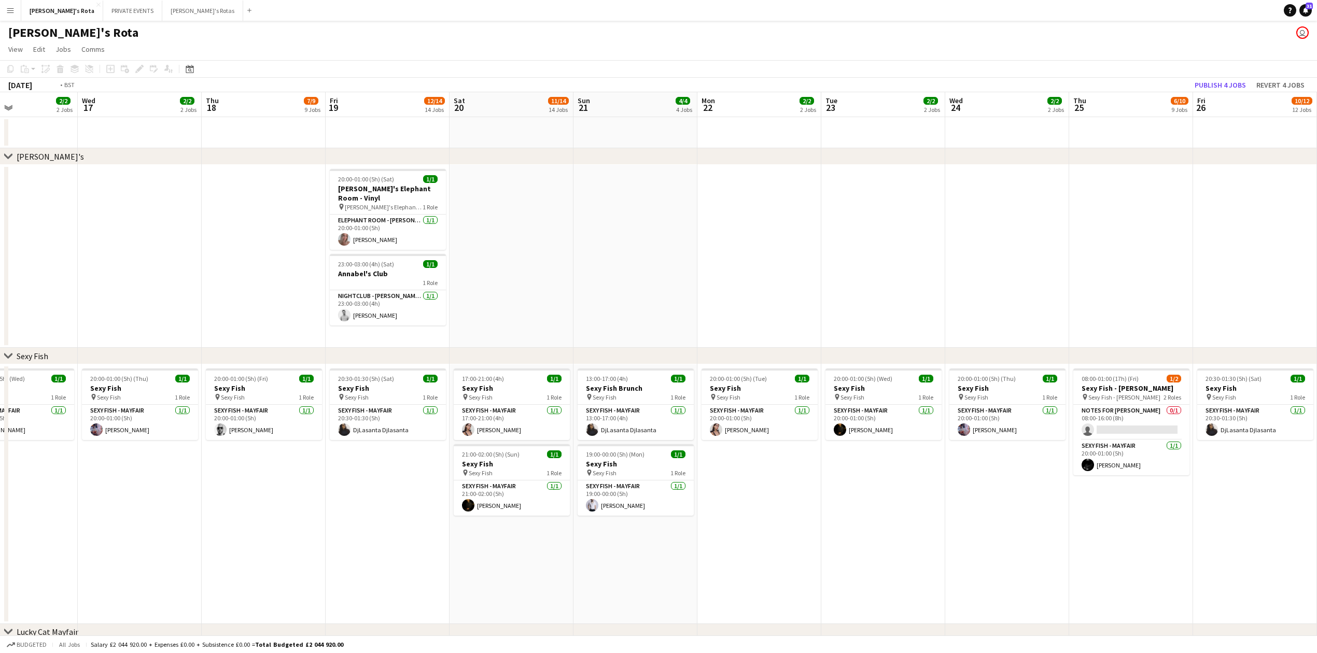
drag, startPoint x: 621, startPoint y: 253, endPoint x: 0, endPoint y: 305, distance: 622.8
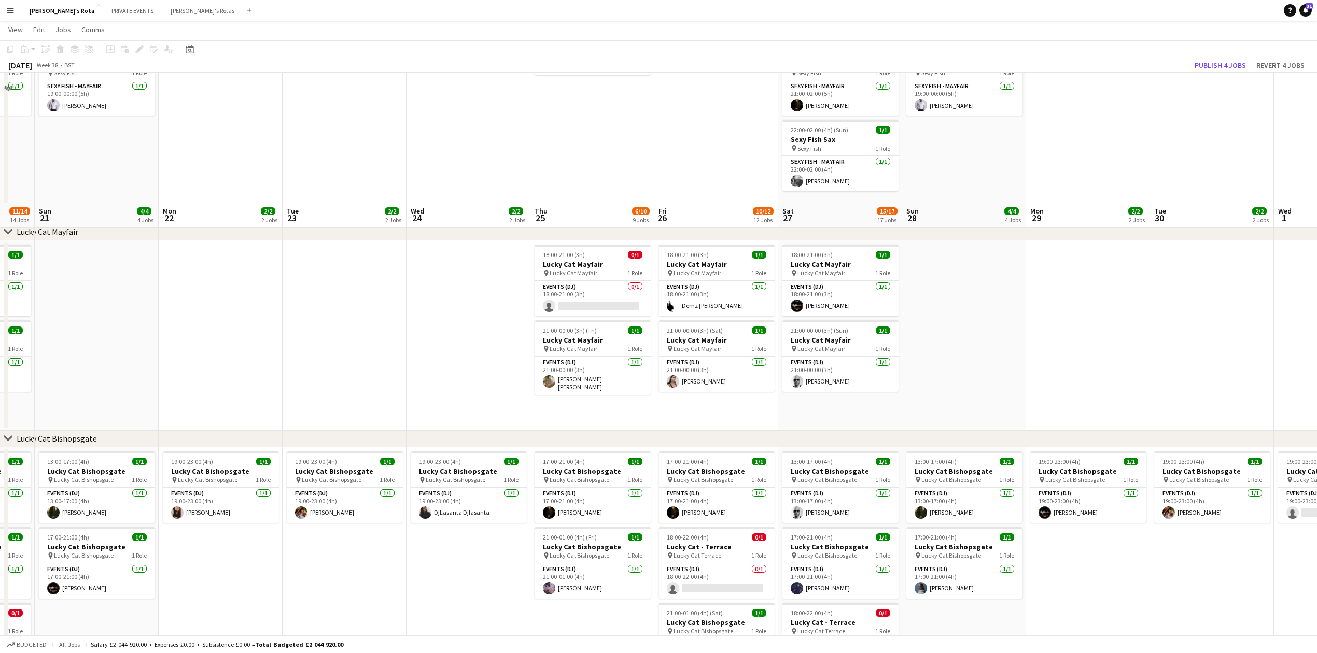
scroll to position [553, 0]
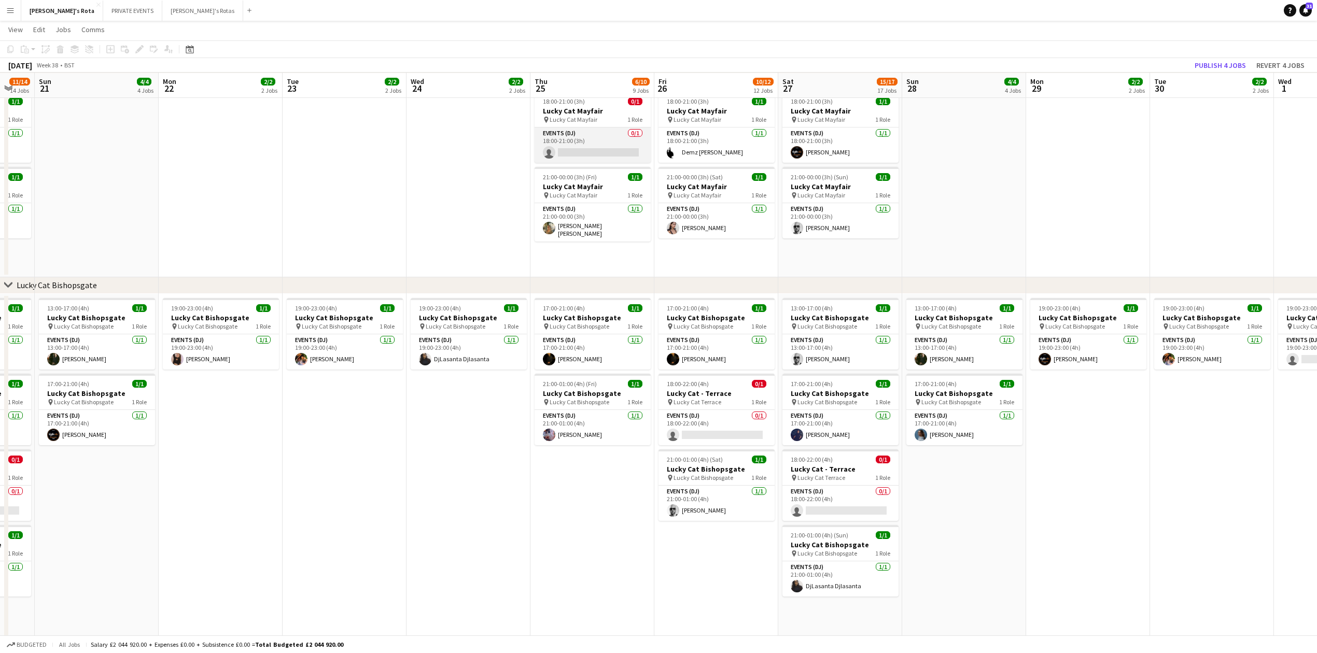
click at [560, 152] on app-card-role "Events (DJ) 0/1 18:00-21:00 (3h) single-neutral-actions" at bounding box center [593, 145] width 116 height 35
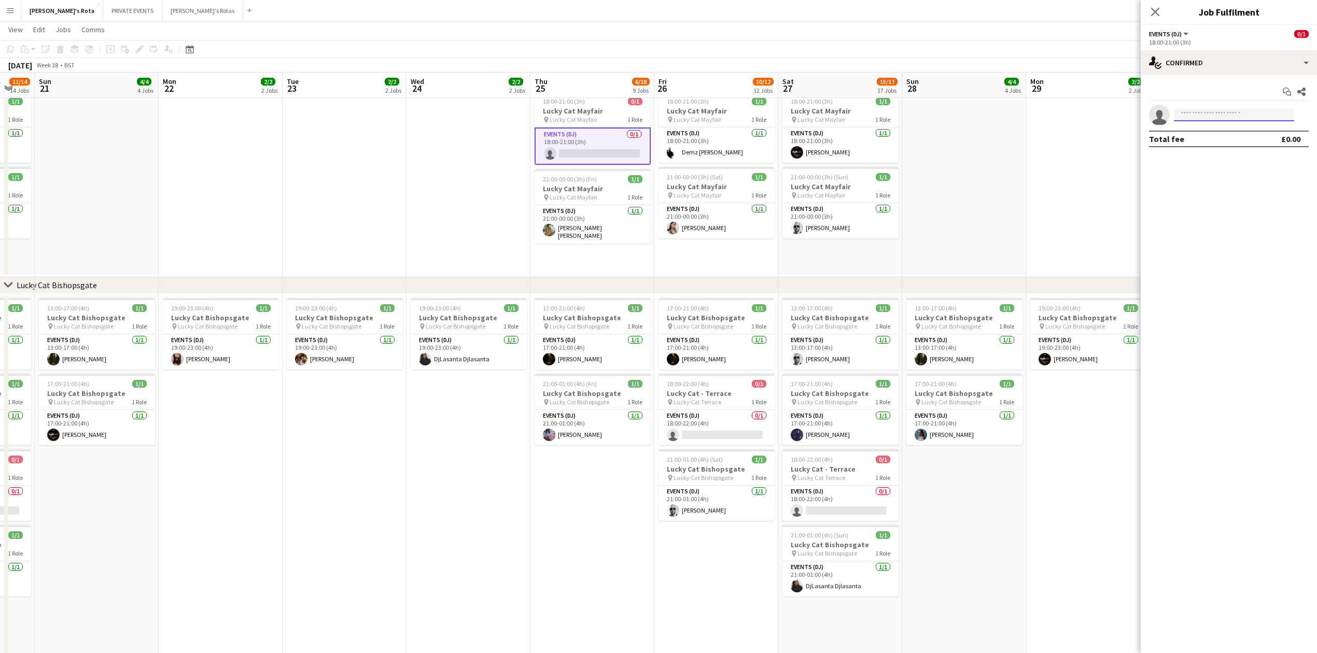
click at [1210, 114] on input at bounding box center [1234, 115] width 120 height 12
type input "****"
click at [1208, 137] on span "[EMAIL_ADDRESS][DOMAIN_NAME]" at bounding box center [1234, 139] width 104 height 8
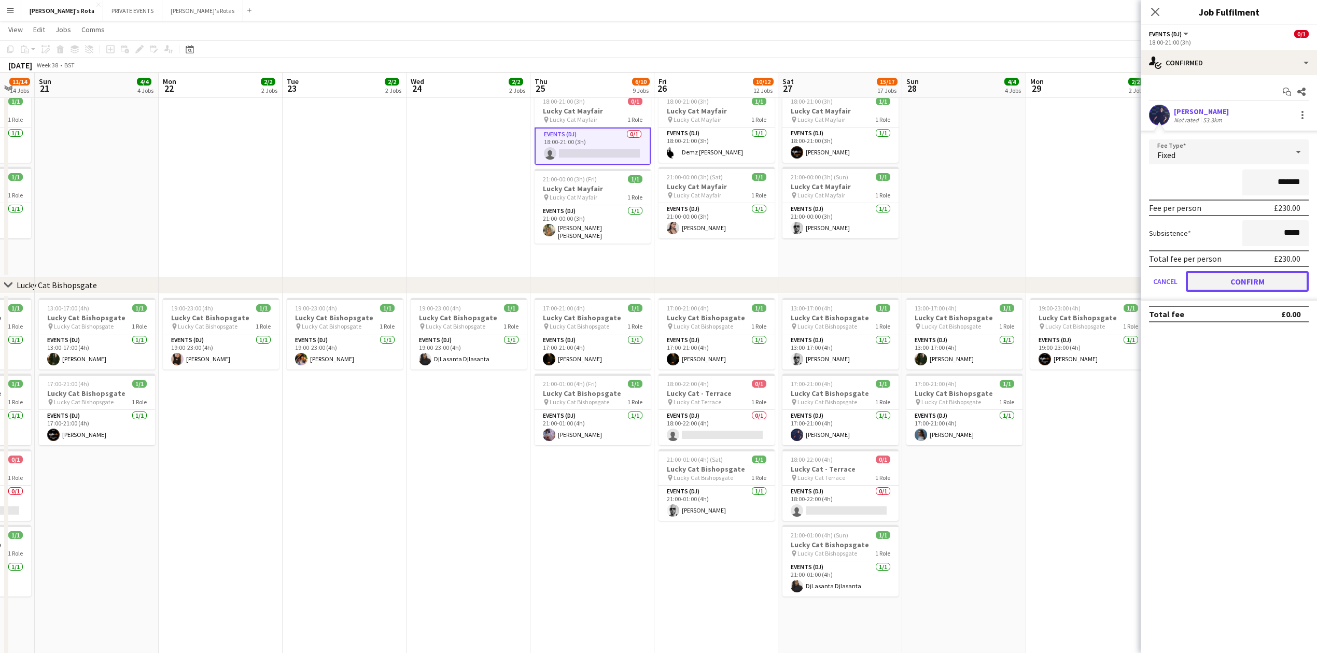
click at [1229, 272] on button "Confirm" at bounding box center [1247, 281] width 123 height 21
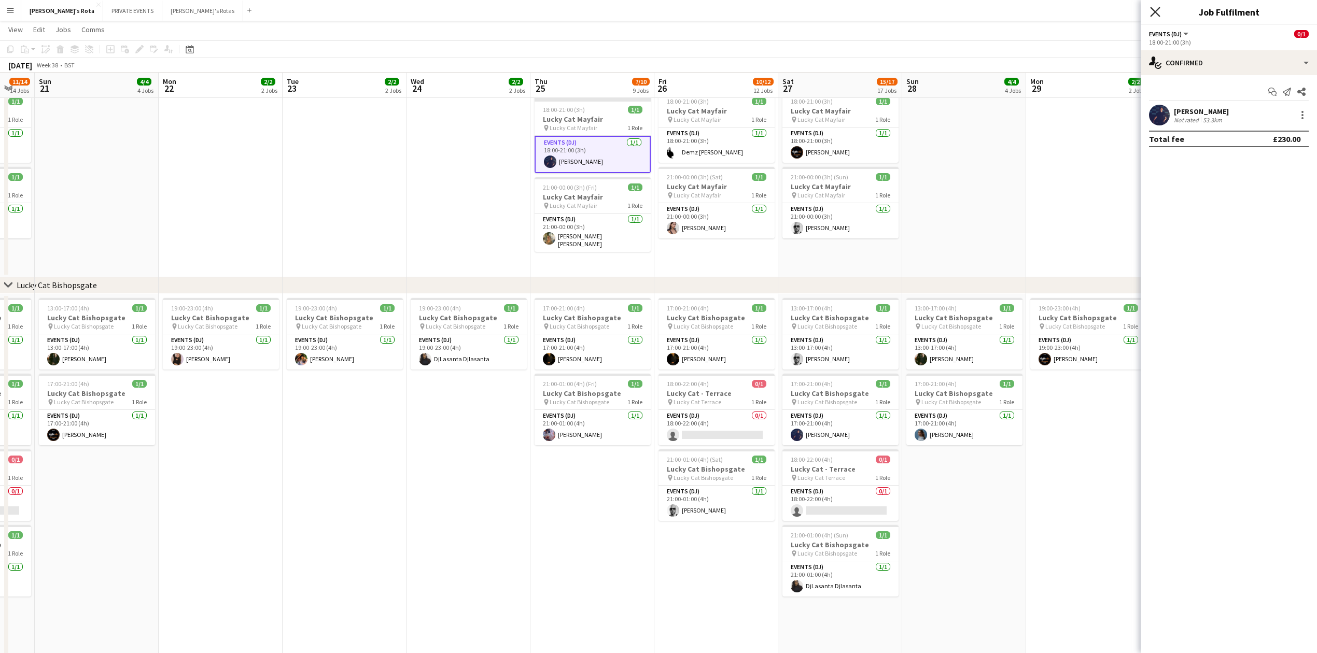
click at [1155, 9] on icon "Close pop-in" at bounding box center [1155, 12] width 10 height 10
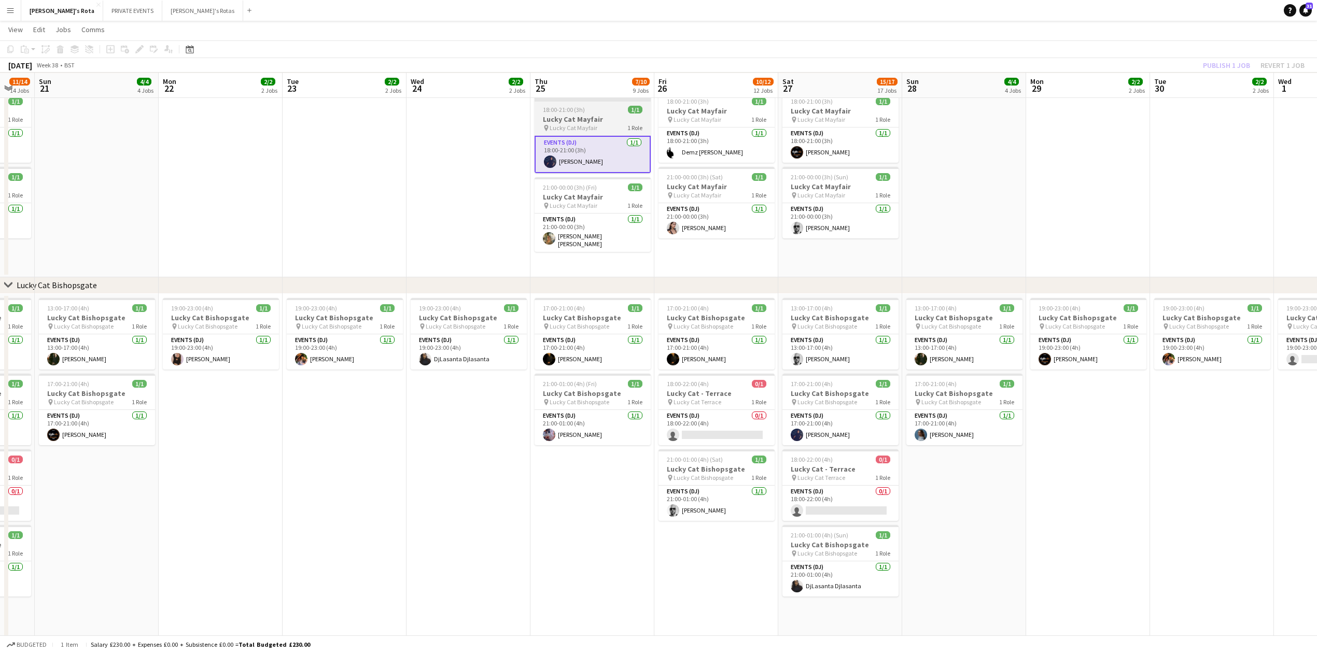
click at [565, 115] on h3 "Lucky Cat Mayfair" at bounding box center [593, 119] width 116 height 9
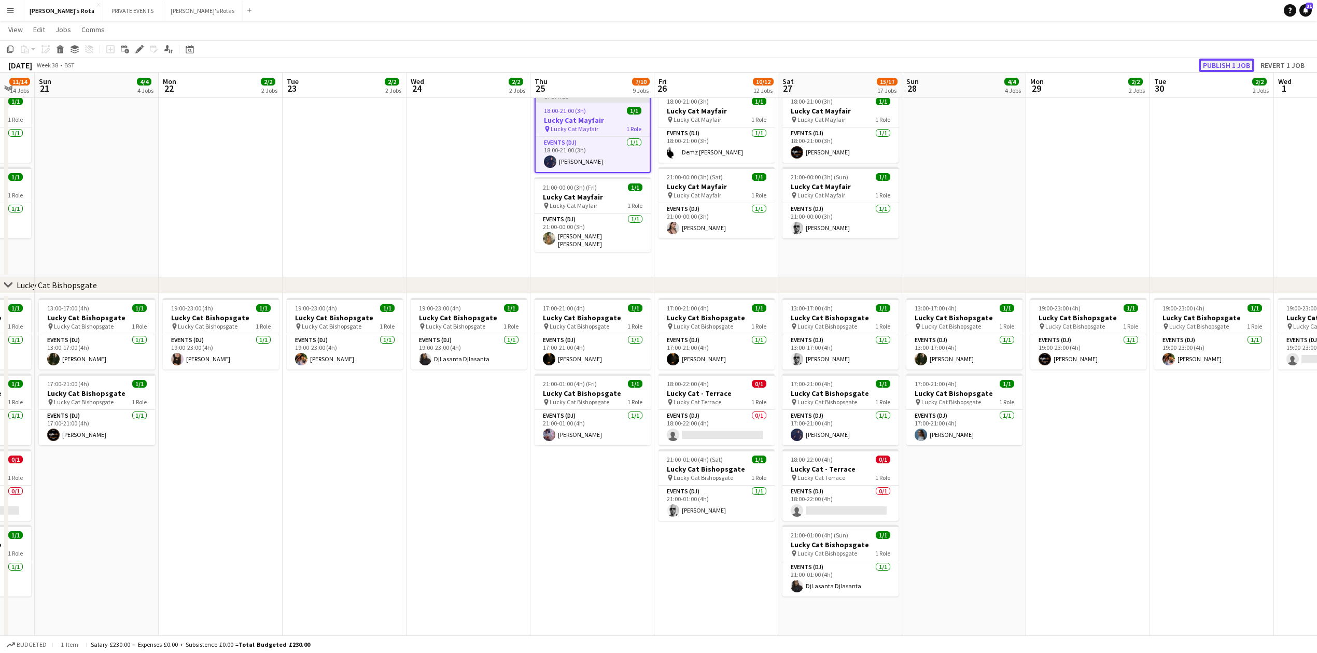
click at [1224, 65] on button "Publish 1 job" at bounding box center [1226, 65] width 55 height 13
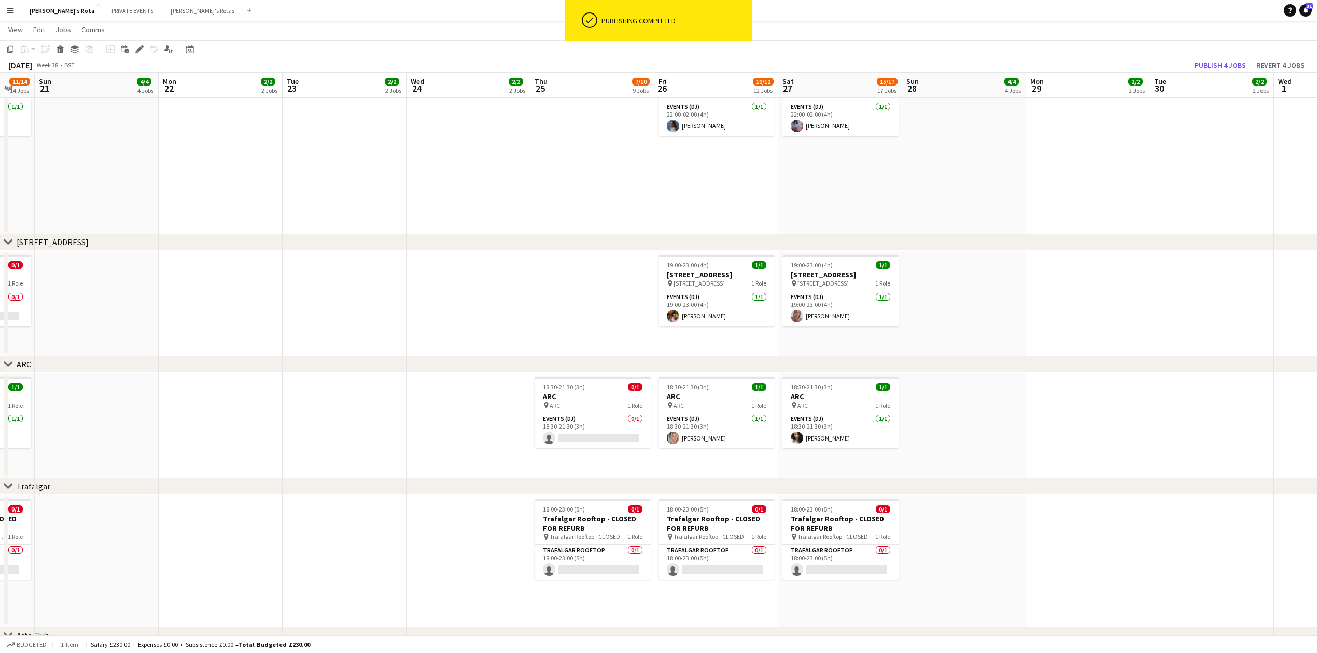
scroll to position [0, 251]
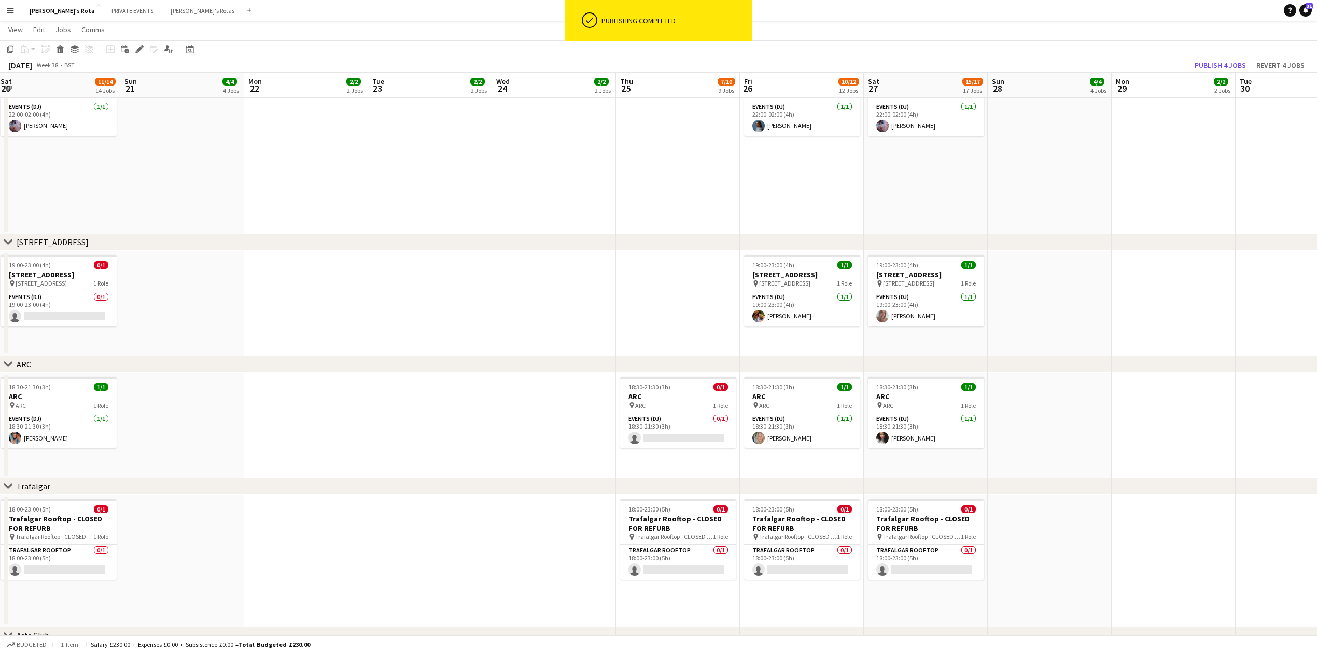
drag, startPoint x: 253, startPoint y: 510, endPoint x: 339, endPoint y: 510, distance: 86.1
drag, startPoint x: 314, startPoint y: 453, endPoint x: 679, endPoint y: 438, distance: 365.9
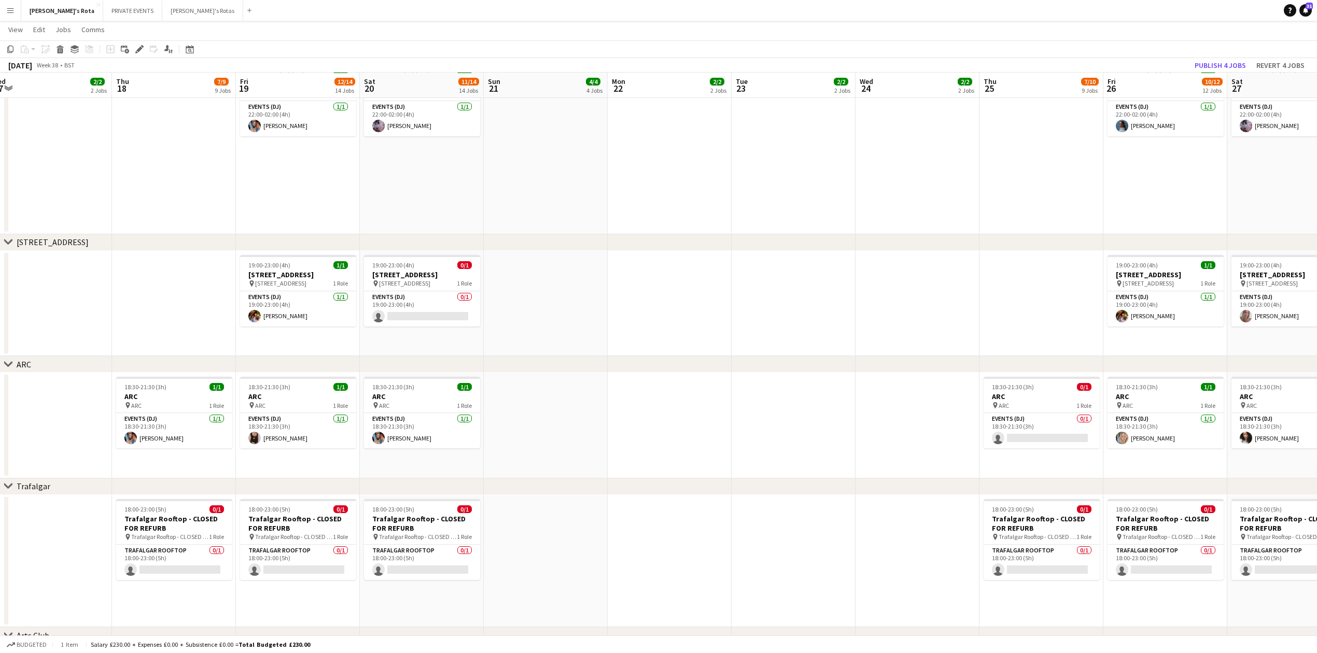
scroll to position [0, 250]
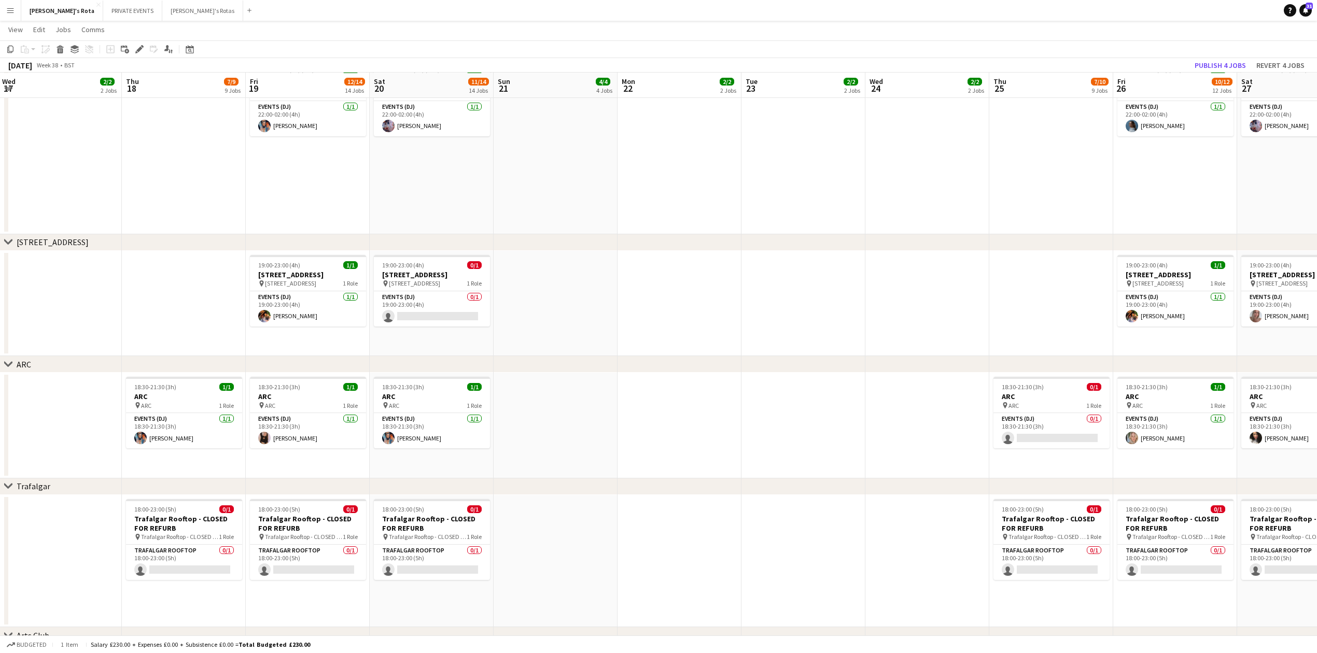
drag, startPoint x: 162, startPoint y: 289, endPoint x: 420, endPoint y: 332, distance: 261.4
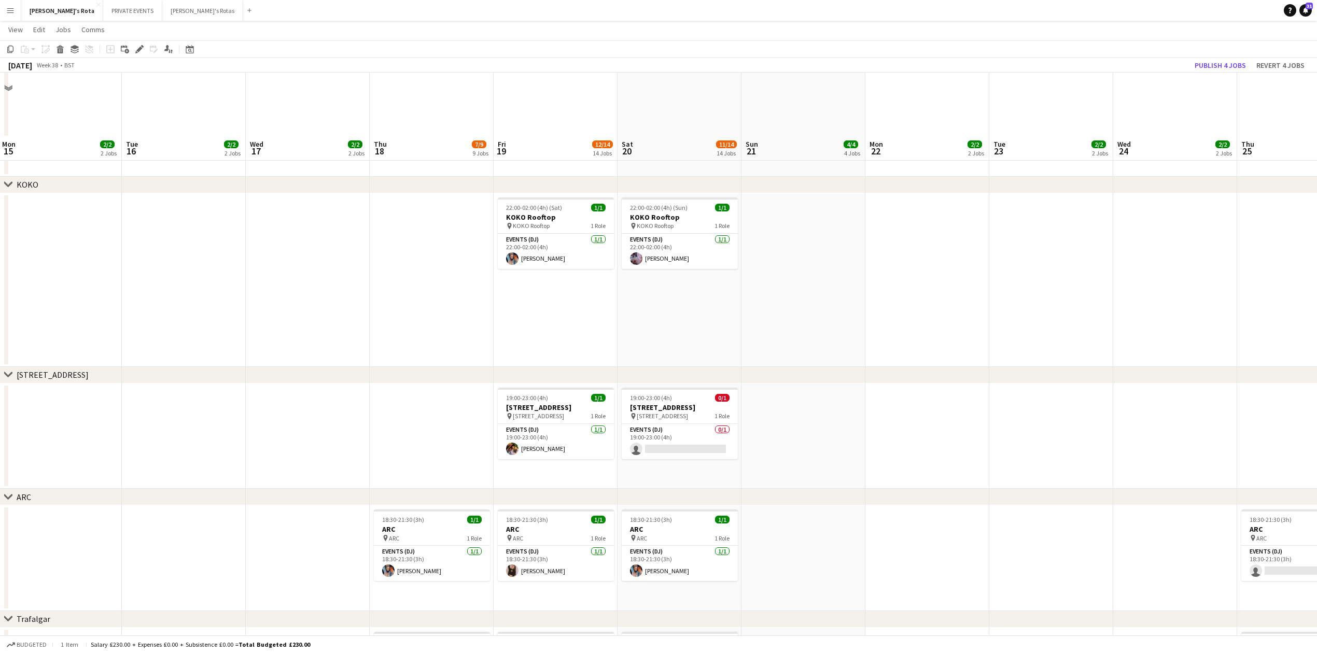
scroll to position [1521, 0]
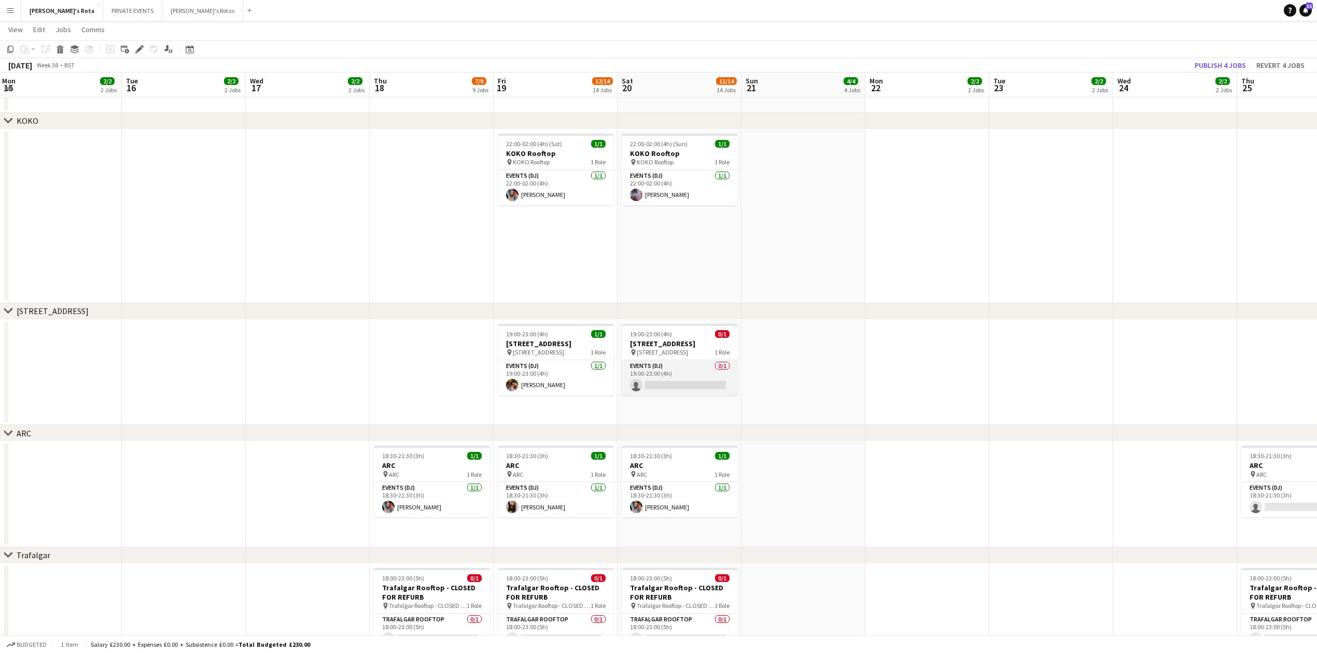
click at [674, 385] on app-card-role "Events (DJ) 0/1 19:00-23:00 (4h) single-neutral-actions" at bounding box center [680, 377] width 116 height 35
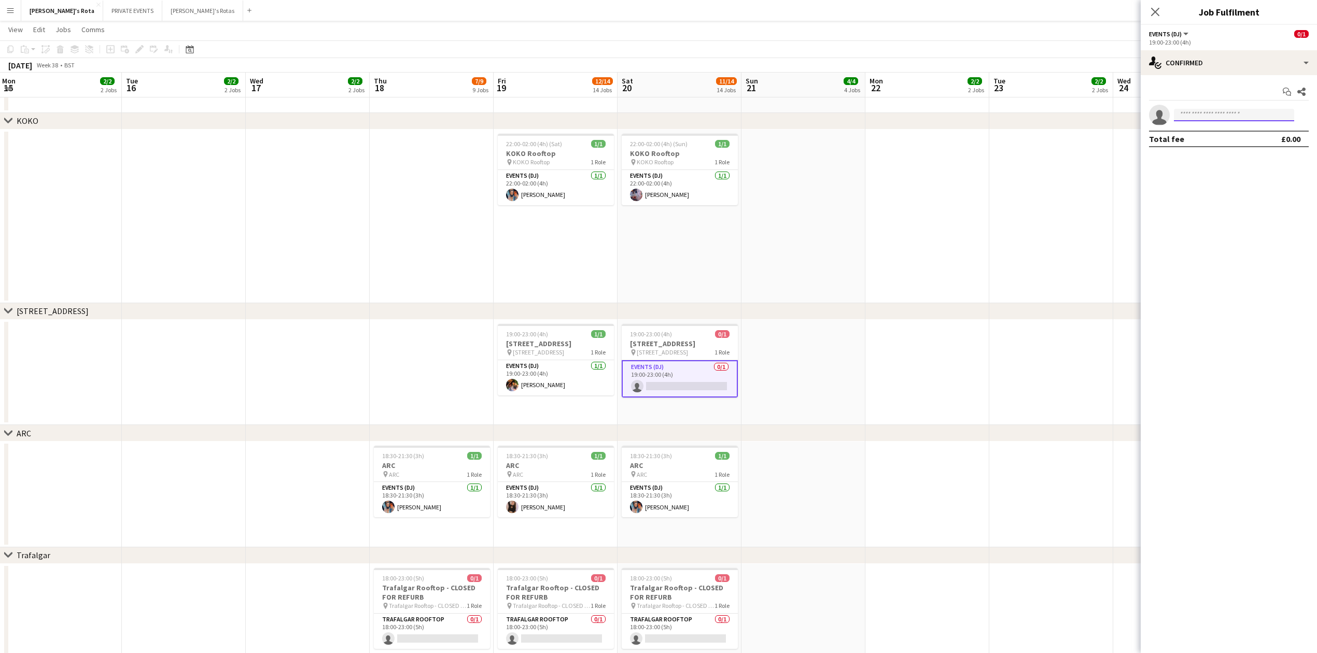
click at [1221, 111] on input at bounding box center [1234, 115] width 120 height 12
type input "*****"
click at [1161, 11] on div "Close pop-in" at bounding box center [1155, 12] width 29 height 24
click at [1156, 10] on icon at bounding box center [1155, 12] width 10 height 10
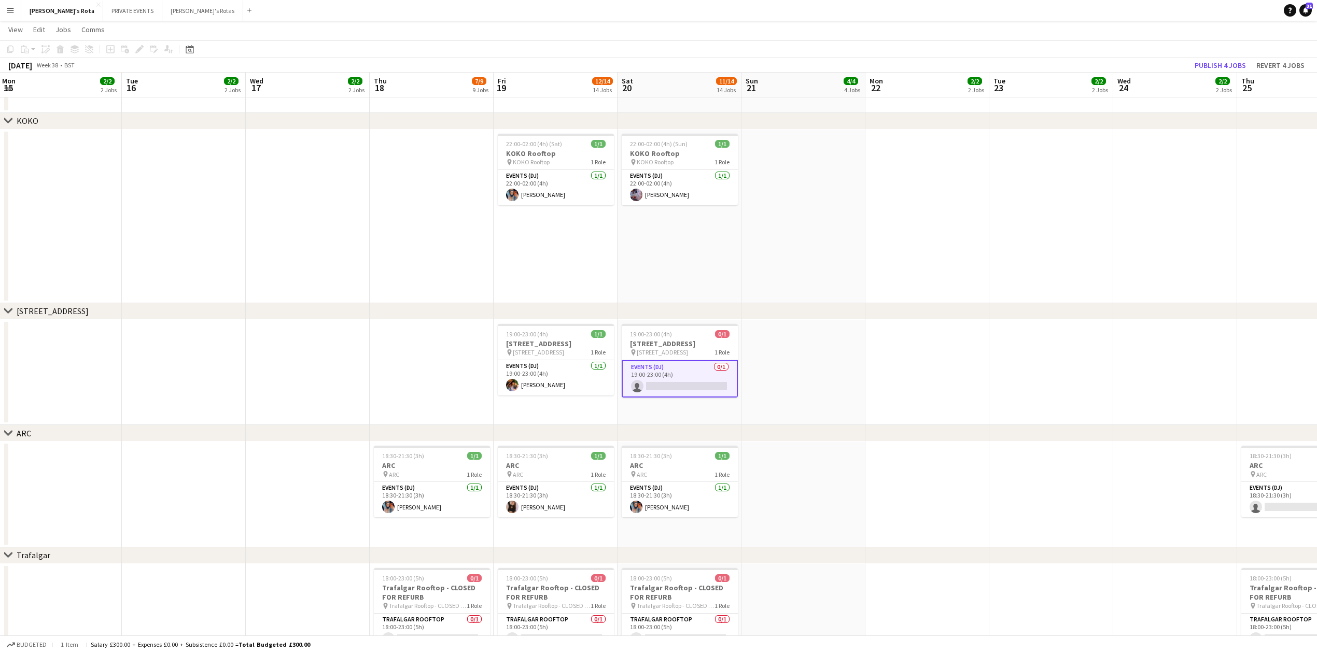
click at [598, 276] on app-date-cell "22:00-02:00 (4h) (Sat) 1/1 KOKO Rooftop pin KOKO Rooftop 1 Role Events (DJ) [DA…" at bounding box center [556, 217] width 124 height 174
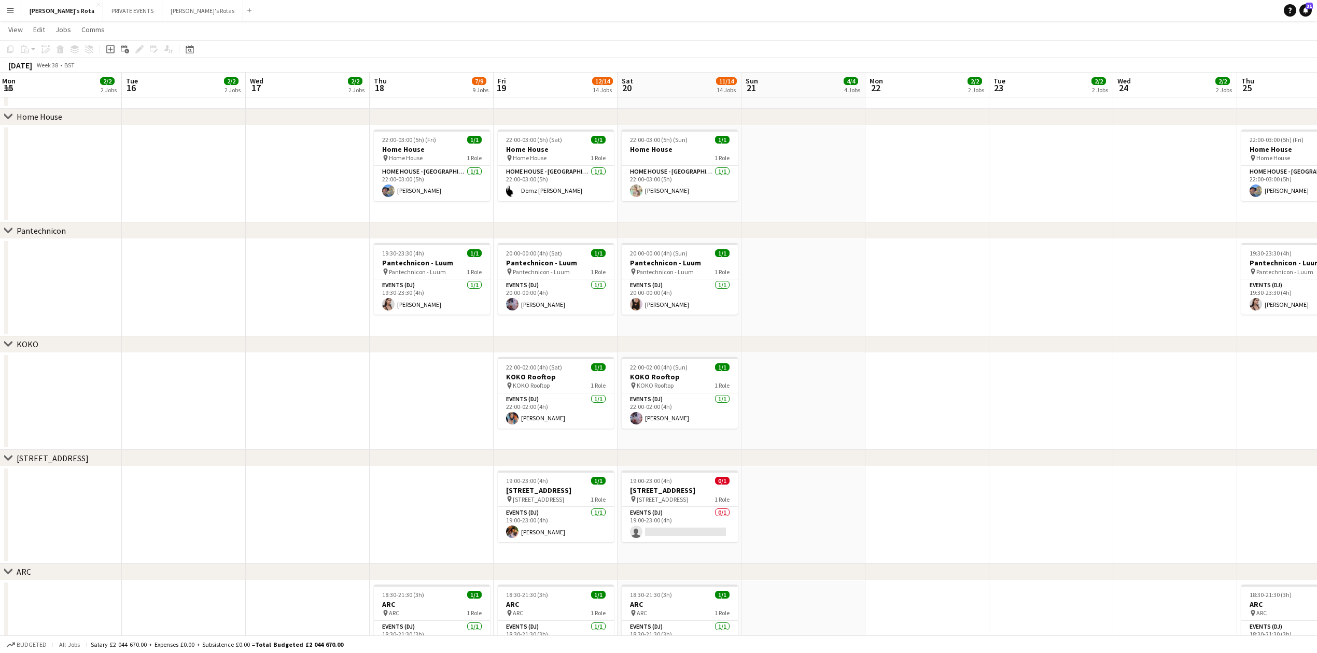
scroll to position [963, 0]
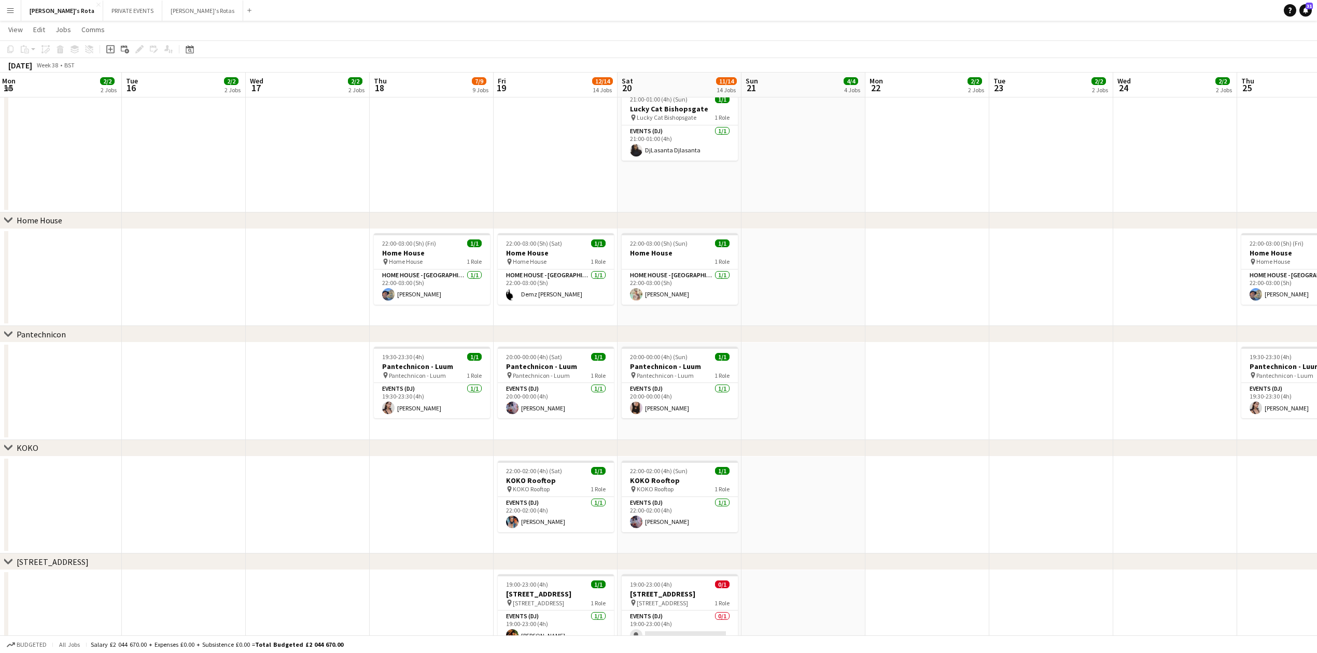
drag, startPoint x: 990, startPoint y: 218, endPoint x: 332, endPoint y: 248, distance: 659.2
click at [362, 245] on div "chevron-right [PERSON_NAME]'s chevron-right Sexy Fish chevron-right Lucky Cat M…" at bounding box center [658, 373] width 1317 height 2590
drag, startPoint x: 700, startPoint y: 251, endPoint x: 152, endPoint y: 277, distance: 548.2
click at [164, 276] on app-calendar-viewport "Sat 13 14/16 16 Jobs Sun 14 4/4 4 Jobs Mon 15 2/2 2 Jobs Tue 16 2/2 2 Jobs Wed …" at bounding box center [658, 373] width 1317 height 2590
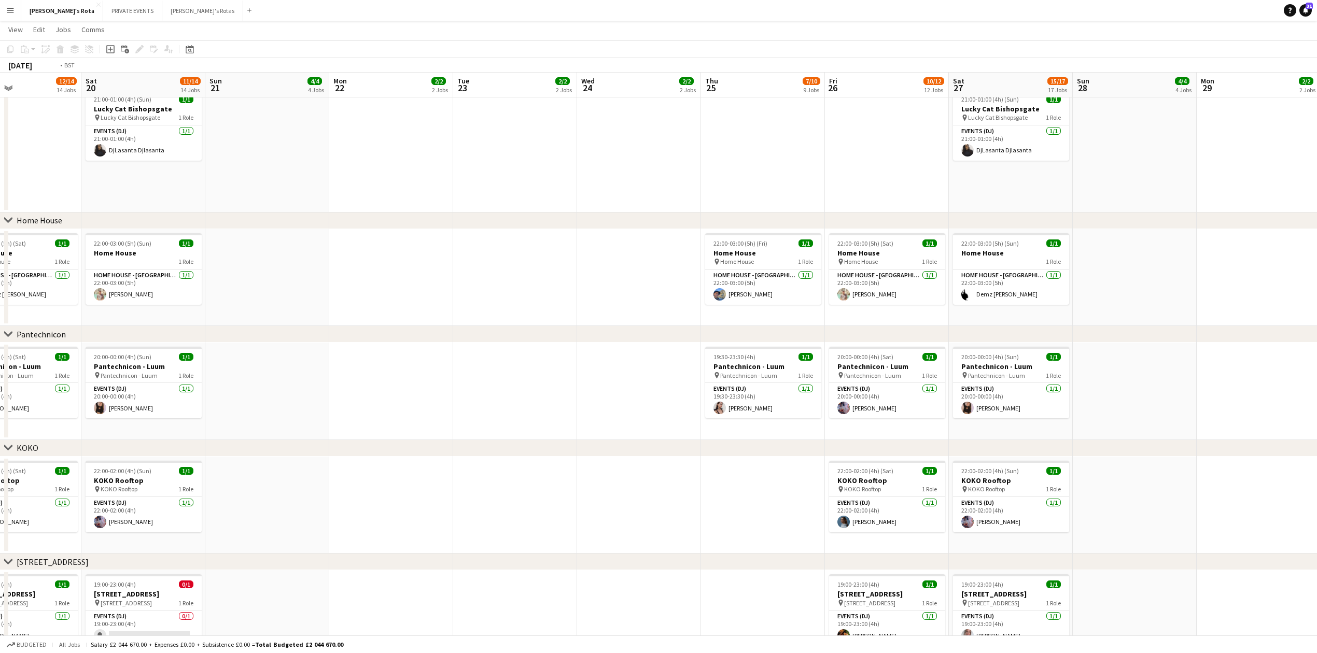
drag, startPoint x: 1182, startPoint y: 239, endPoint x: 369, endPoint y: 241, distance: 813.0
click at [427, 237] on app-calendar-viewport "Wed 17 2/2 2 Jobs Thu 18 7/9 9 Jobs Fri 19 12/14 14 Jobs Sat 20 11/14 14 Jobs S…" at bounding box center [658, 373] width 1317 height 2590
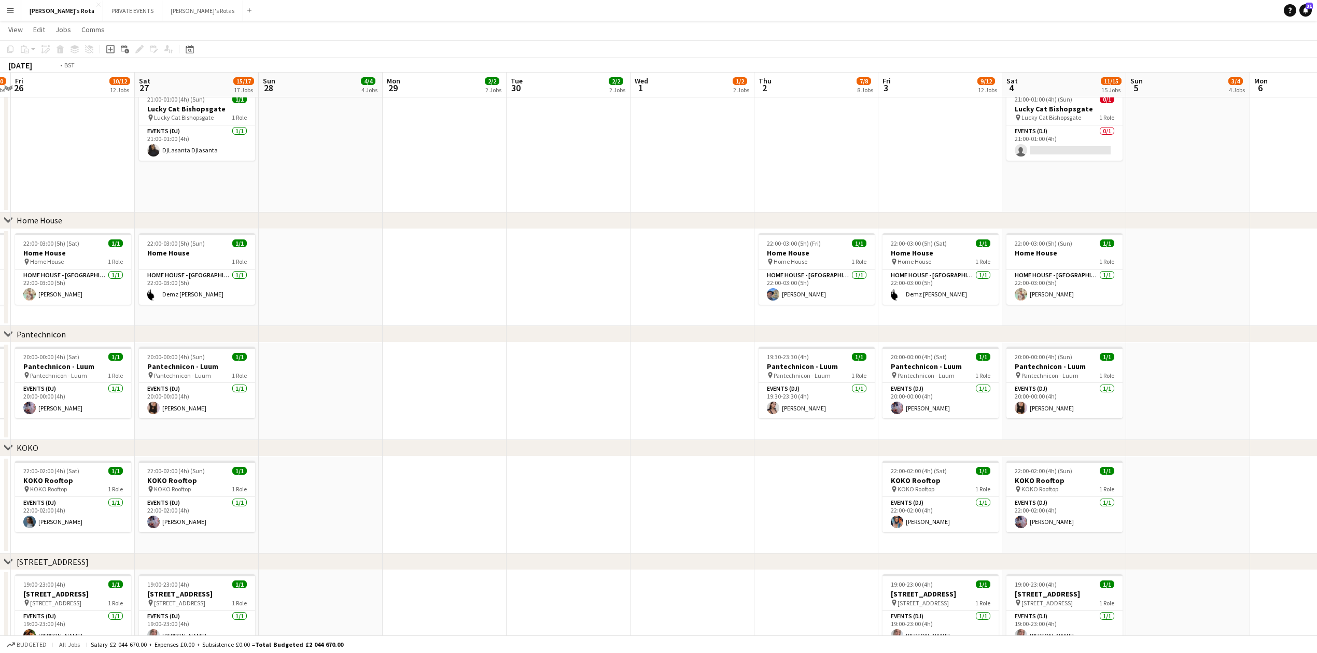
drag, startPoint x: 1253, startPoint y: 242, endPoint x: 164, endPoint y: 250, distance: 1089.4
click at [164, 250] on app-calendar-viewport "Tue 23 2/2 2 Jobs Wed 24 2/2 2 Jobs Thu 25 7/10 9 Jobs Fri 26 10/12 12 Jobs Sat…" at bounding box center [658, 373] width 1317 height 2590
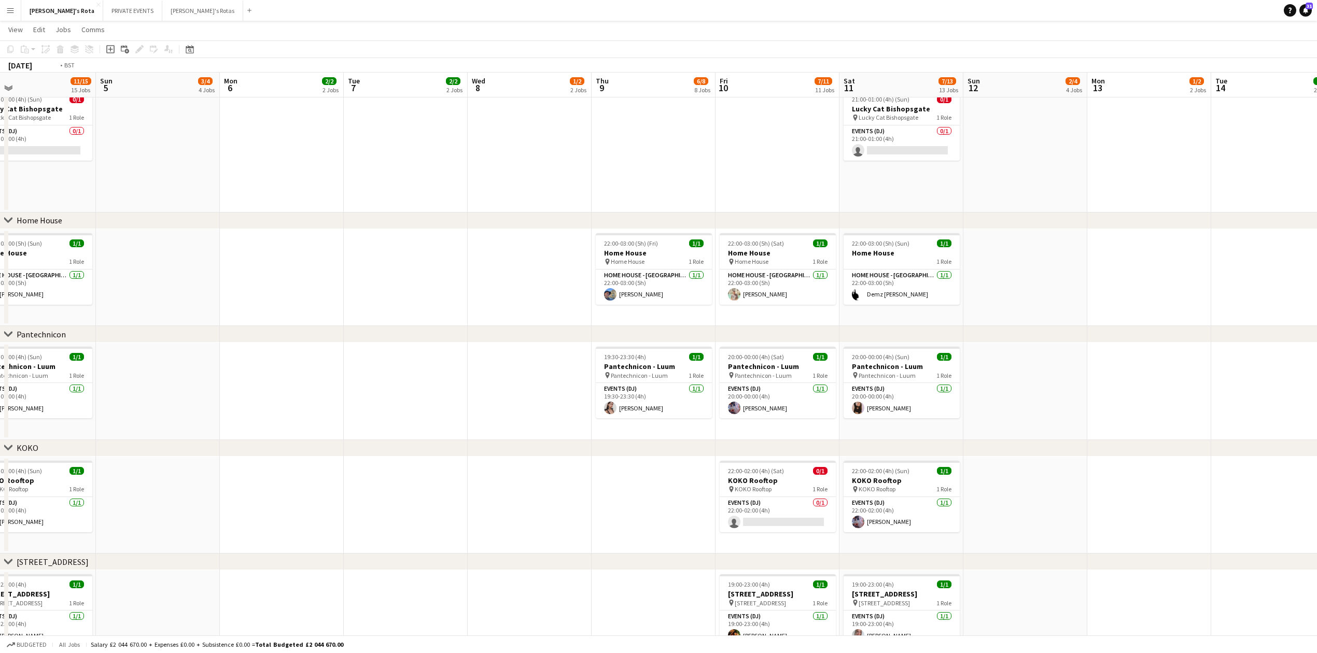
scroll to position [0, 342]
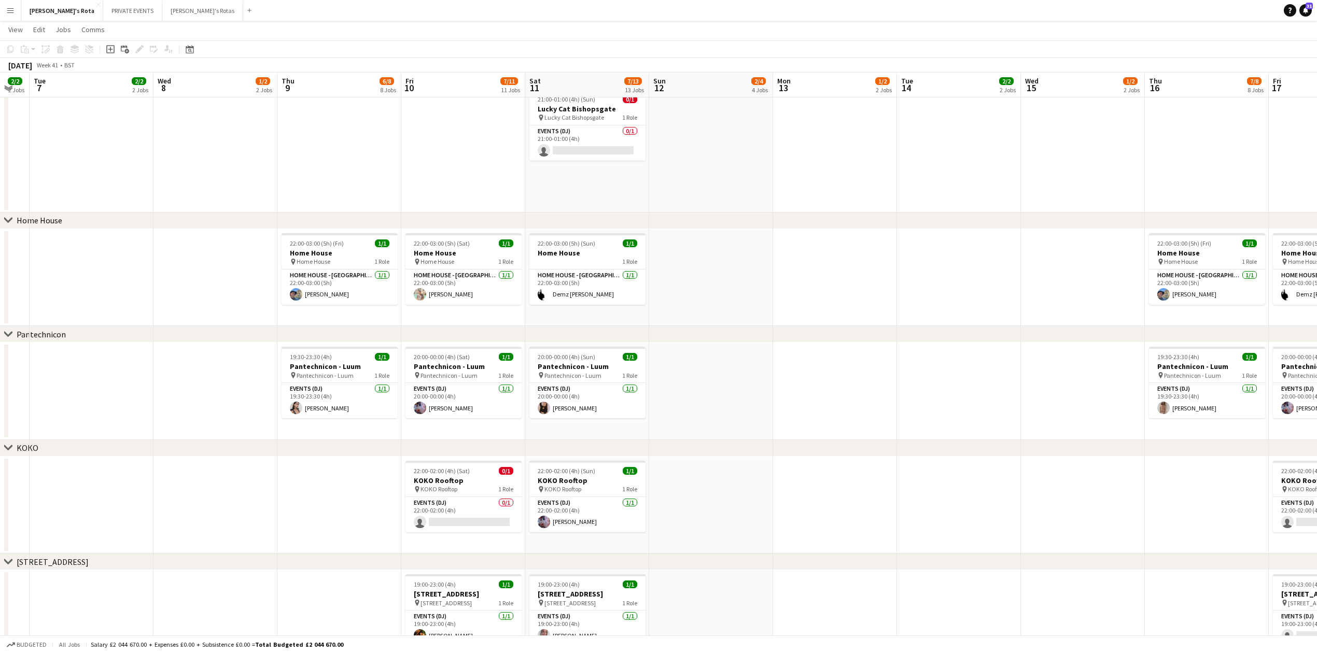
drag, startPoint x: 212, startPoint y: 193, endPoint x: 1, endPoint y: 191, distance: 211.0
click at [0, 191] on app-calendar-viewport "Sat 4 11/15 15 Jobs Sun 5 3/4 4 Jobs Mon 6 2/2 2 Jobs Tue 7 2/2 2 Jobs Wed 8 1/…" at bounding box center [658, 373] width 1317 height 2590
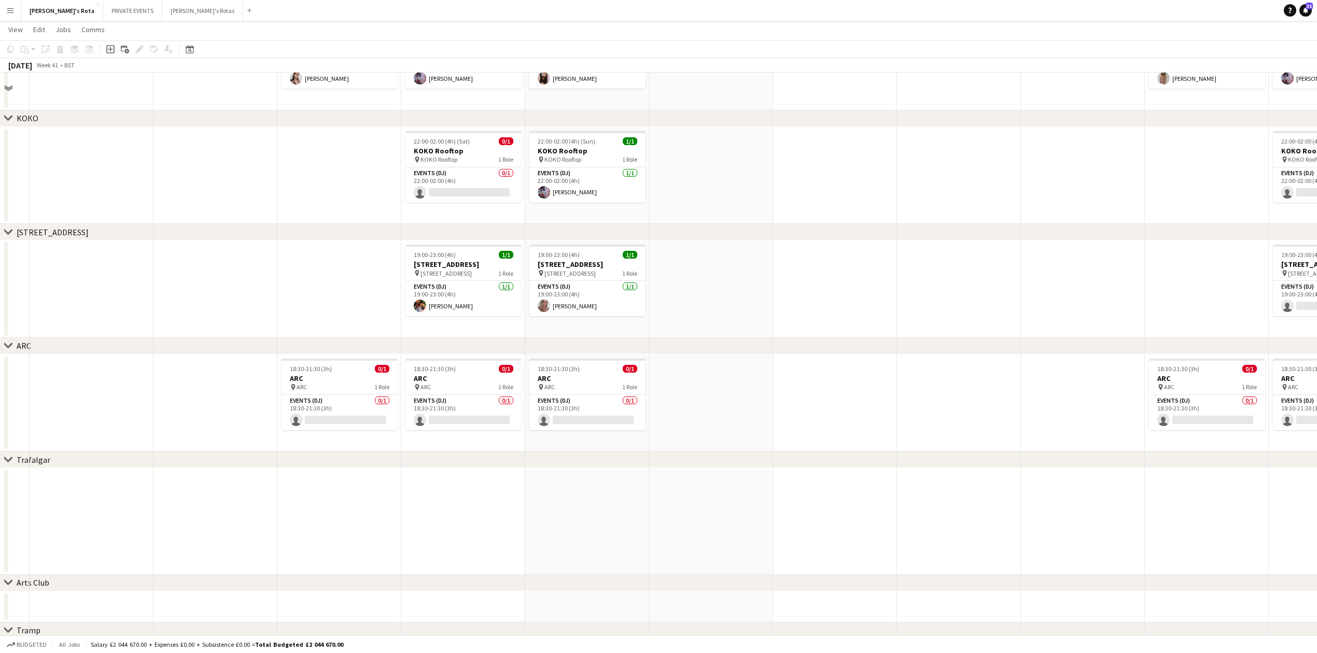
scroll to position [1170, 0]
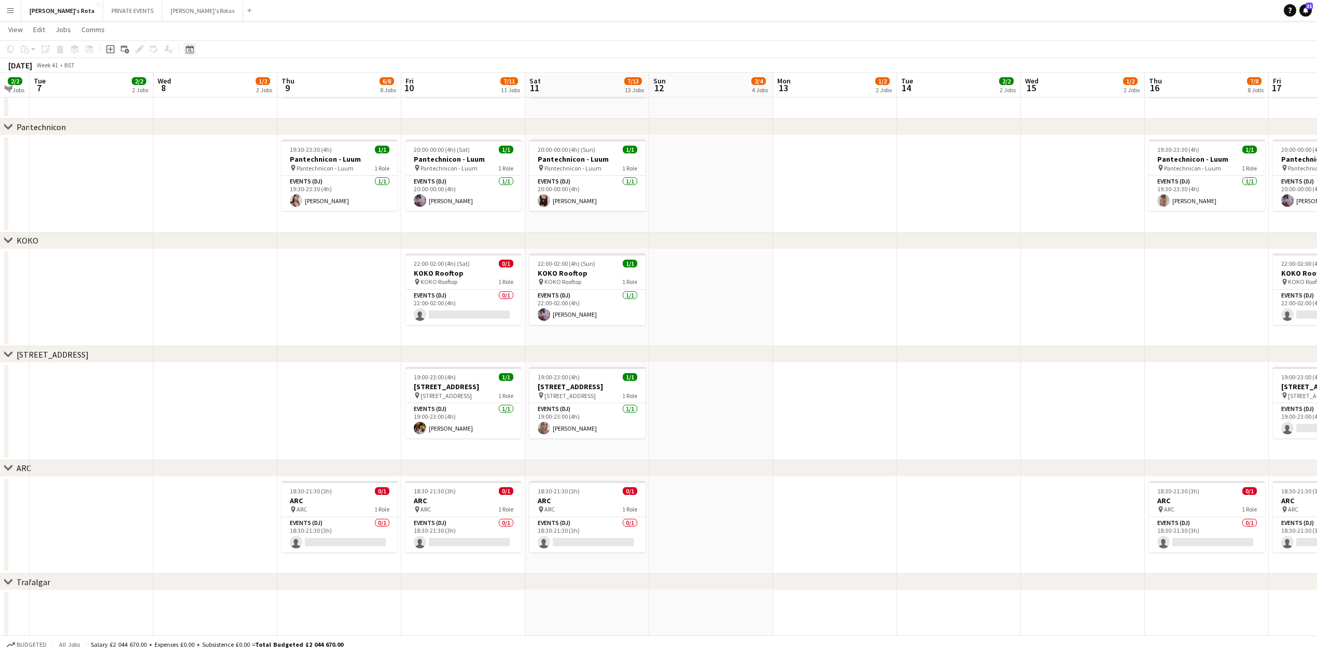
click at [190, 48] on icon "Date picker" at bounding box center [190, 49] width 8 height 8
click at [260, 202] on button "[DATE]" at bounding box center [263, 200] width 30 height 17
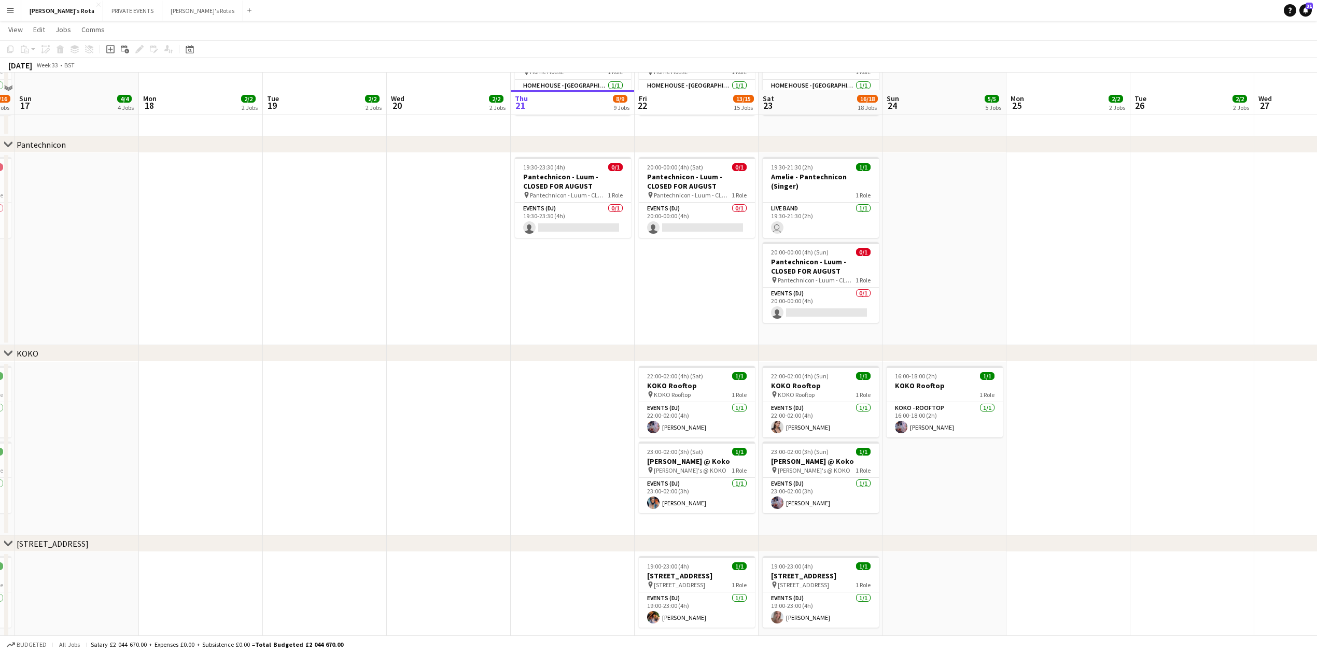
scroll to position [1187, 0]
